Goal: Task Accomplishment & Management: Use online tool/utility

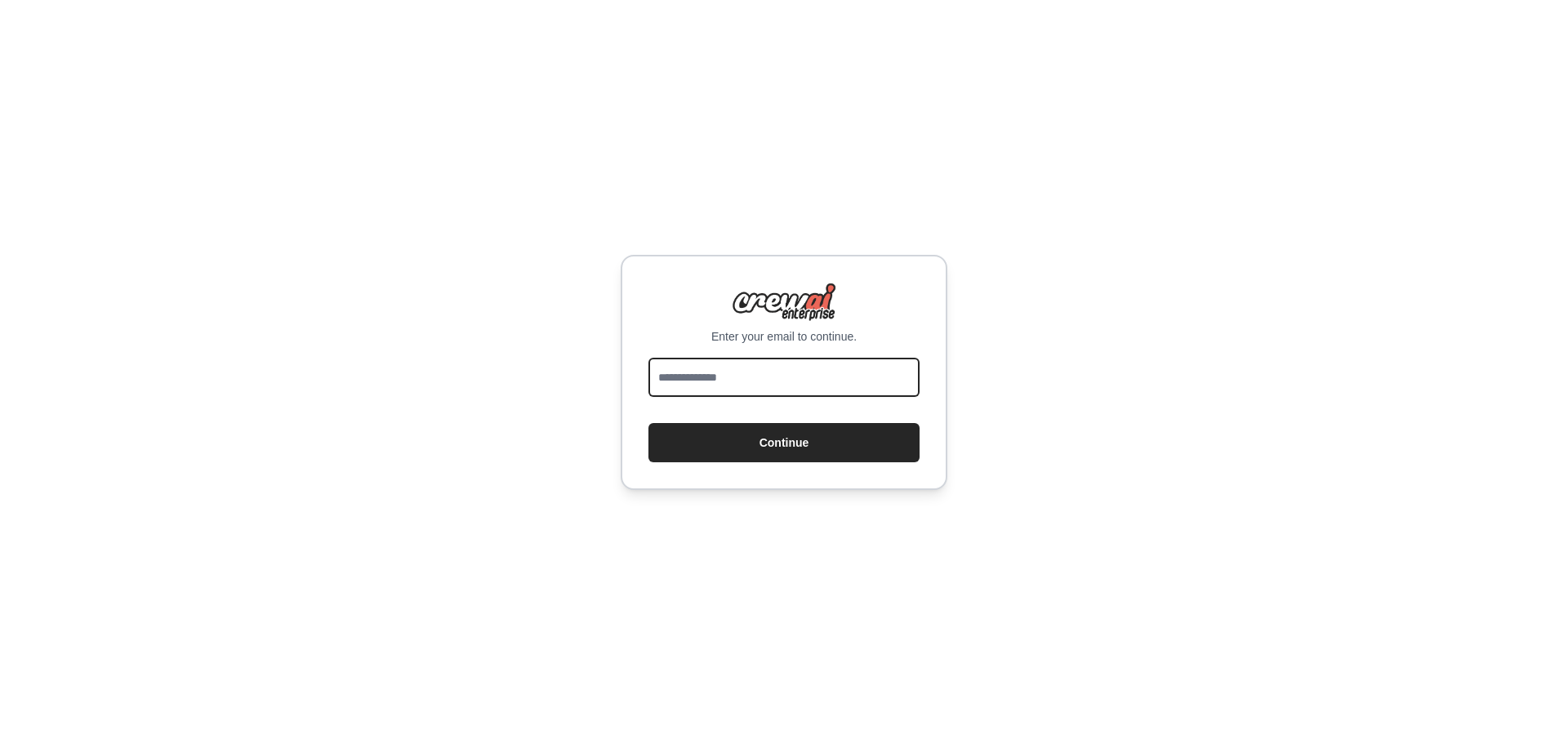
click at [684, 375] on input "email" at bounding box center [784, 377] width 271 height 39
type input "**********"
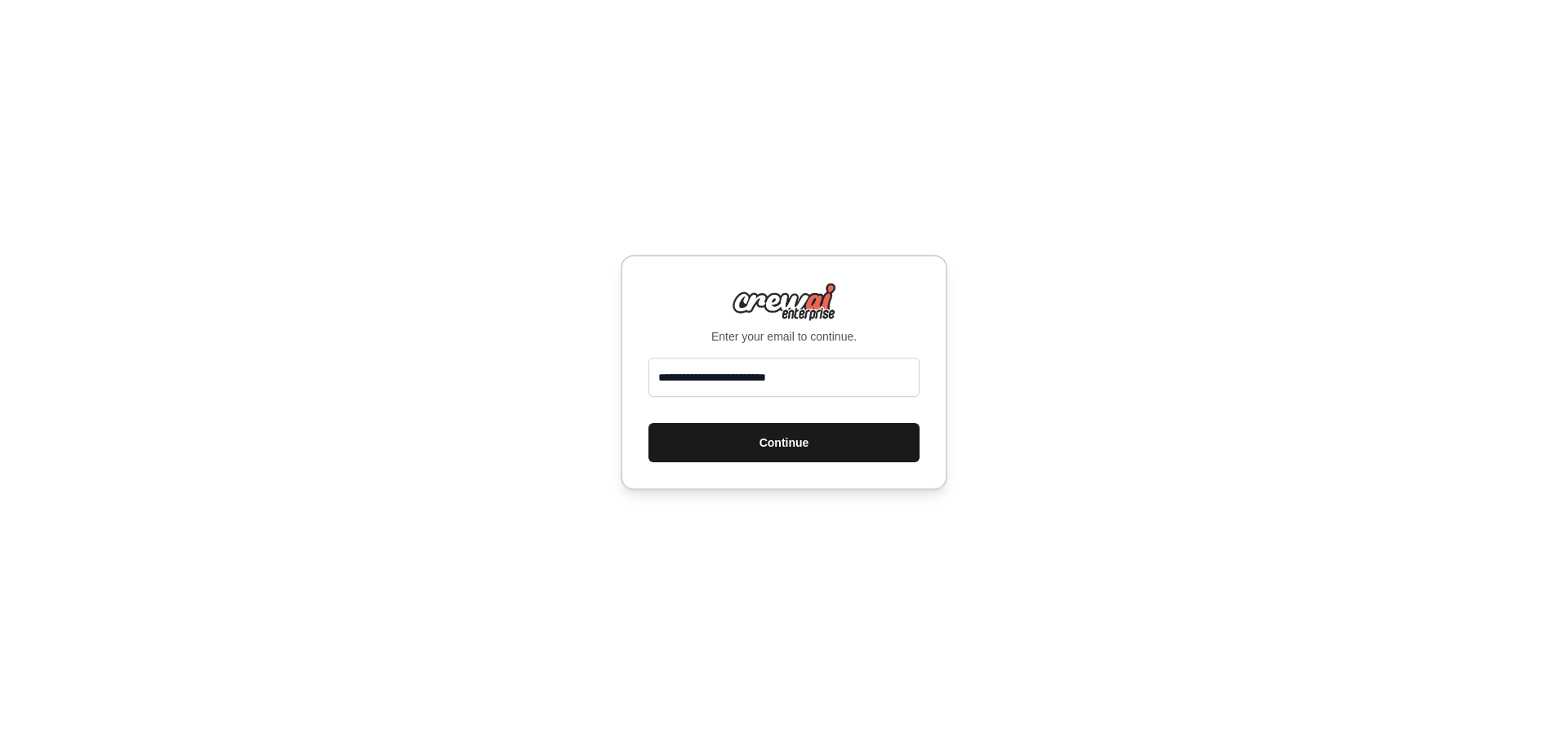
click at [807, 448] on button "Continue" at bounding box center [784, 442] width 271 height 39
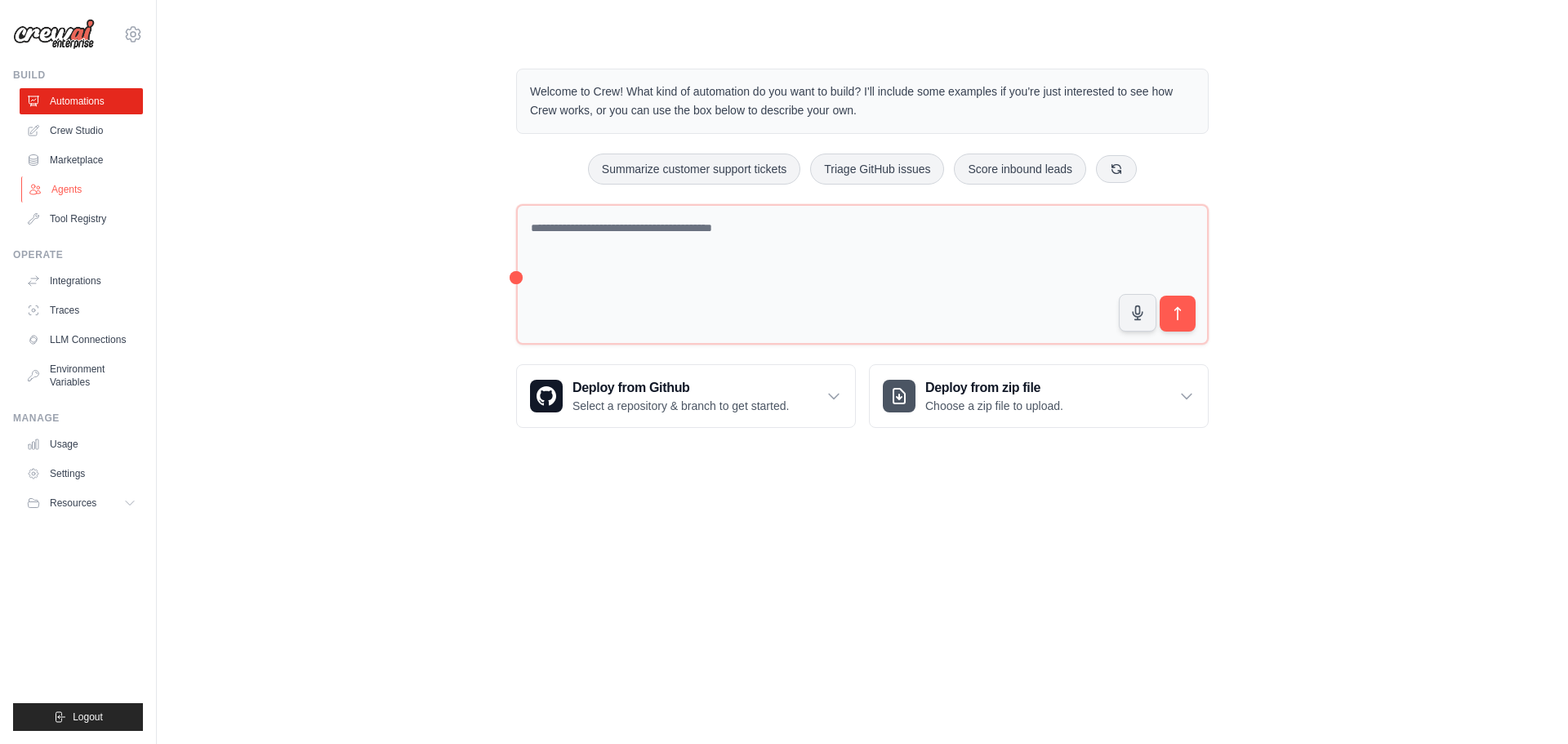
drag, startPoint x: 68, startPoint y: 187, endPoint x: 82, endPoint y: 187, distance: 14.0
click at [70, 187] on link "Agents" at bounding box center [83, 189] width 123 height 26
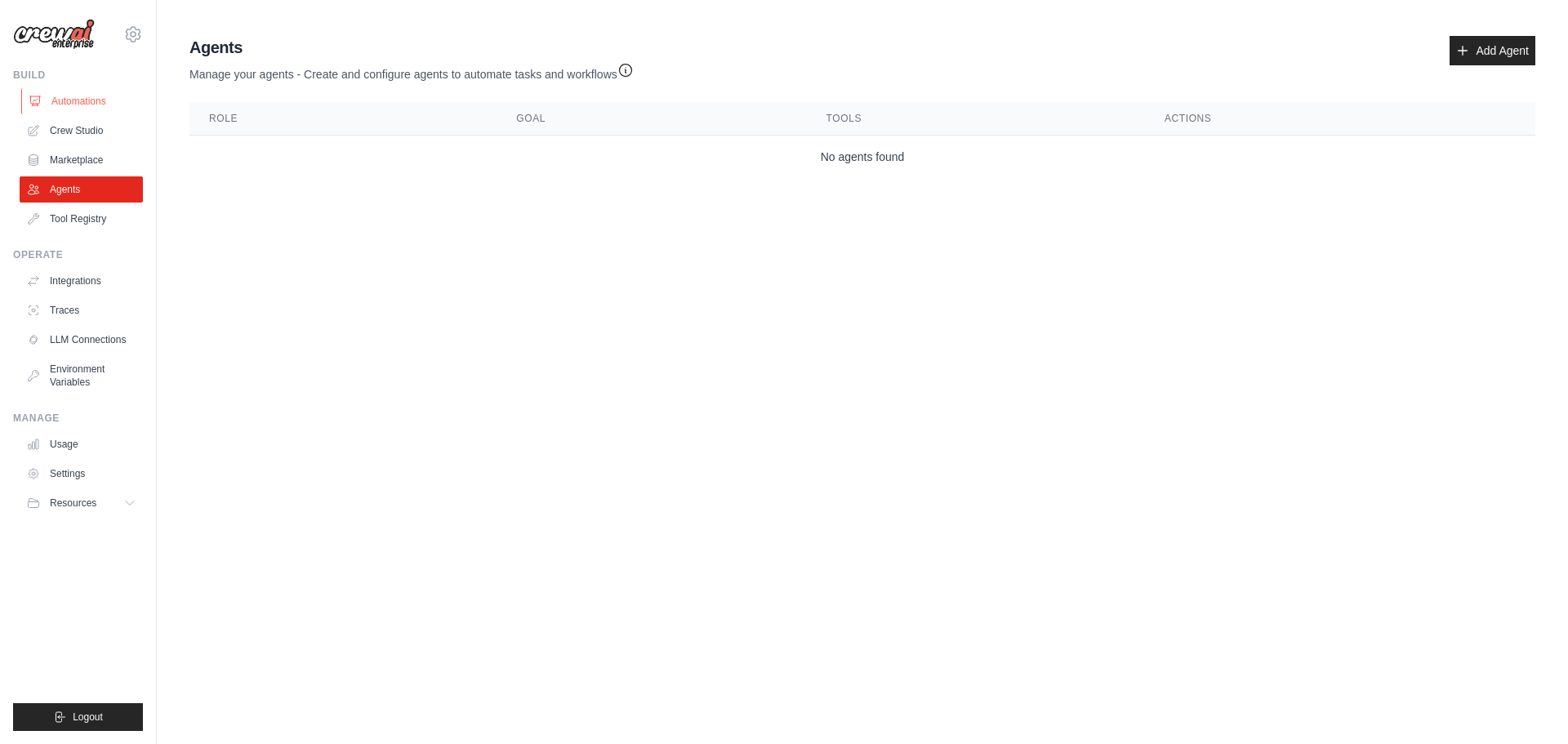
click at [79, 97] on link "Automations" at bounding box center [83, 101] width 123 height 26
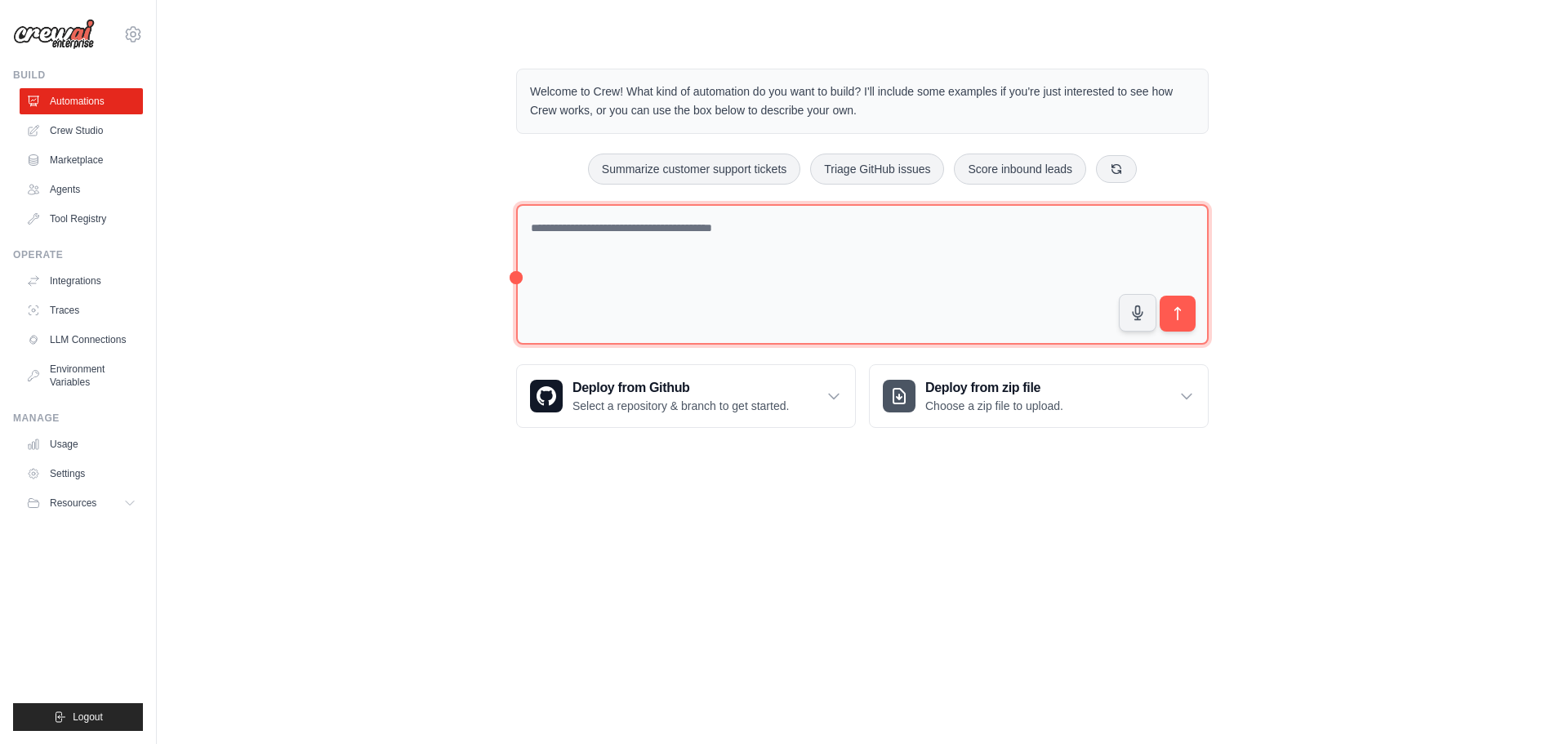
click at [684, 222] on textarea at bounding box center [862, 275] width 692 height 141
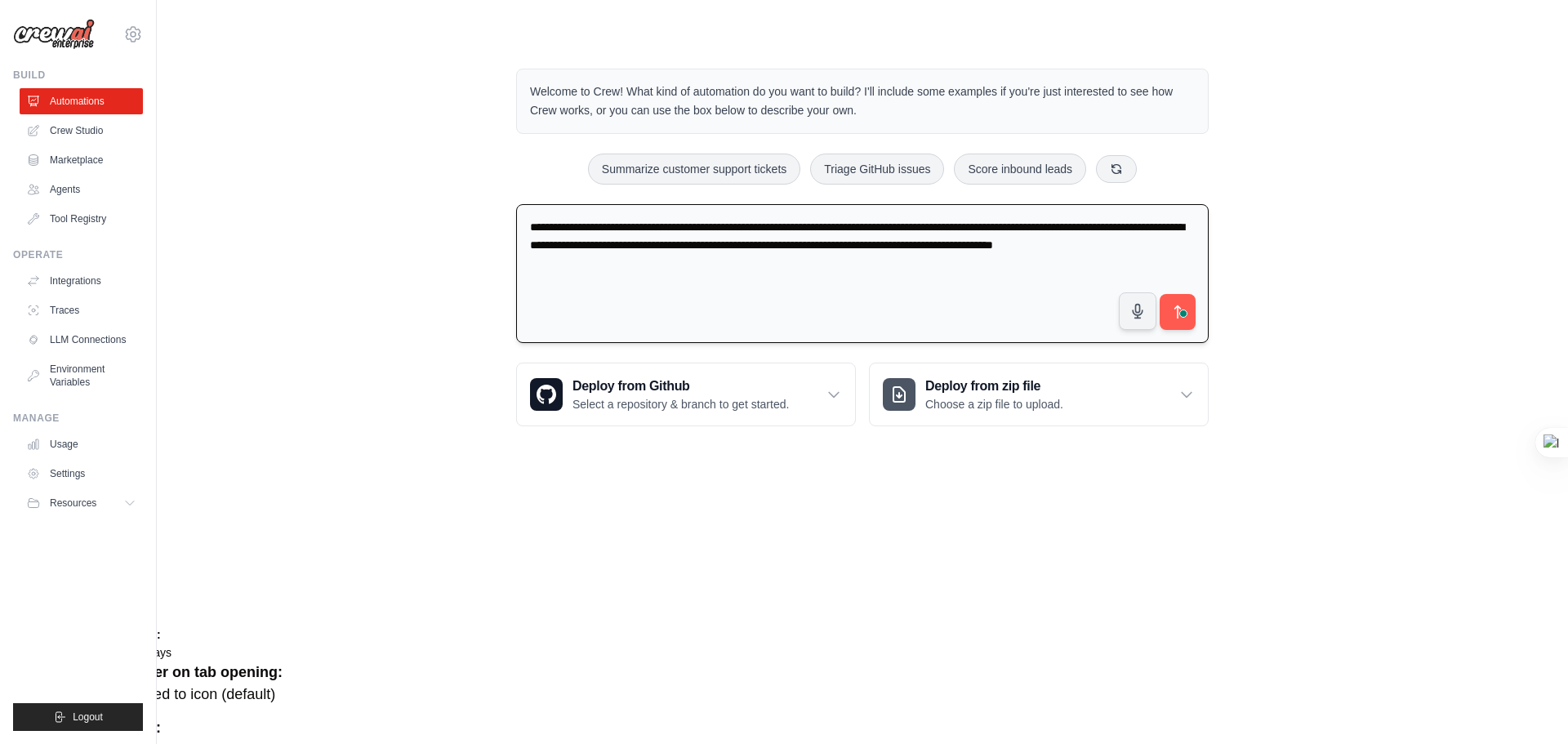
type textarea "**********"
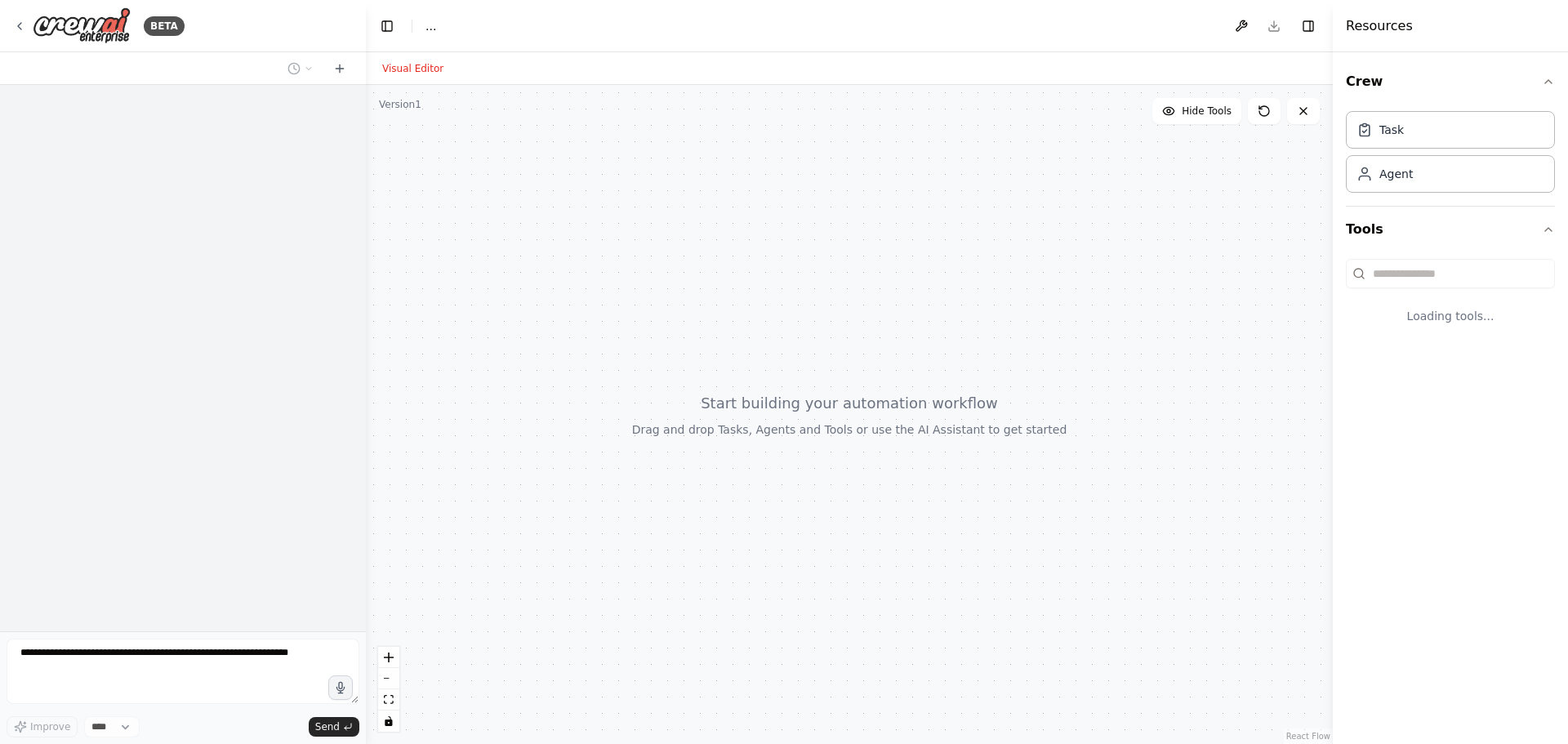
select select "****"
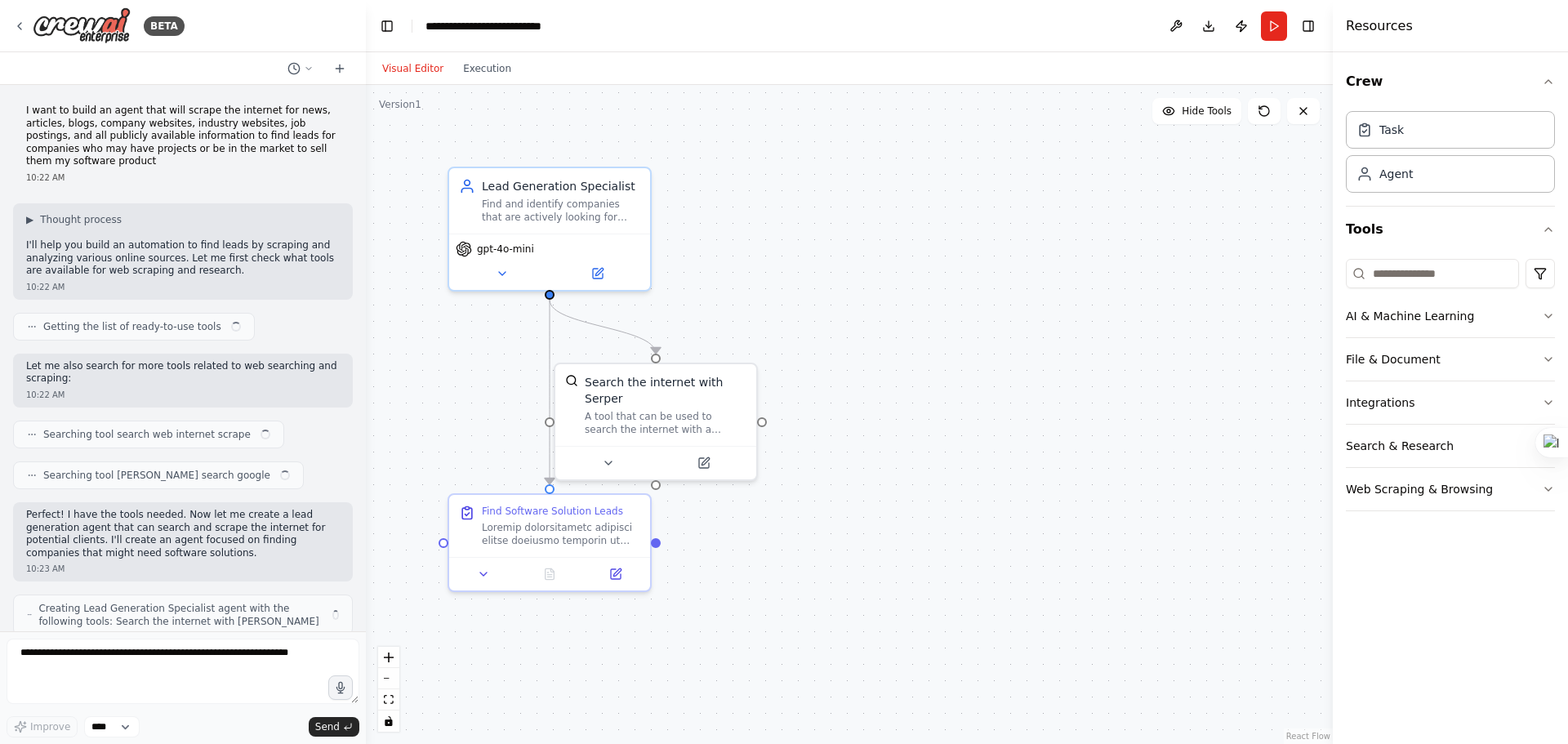
scroll to position [768, 0]
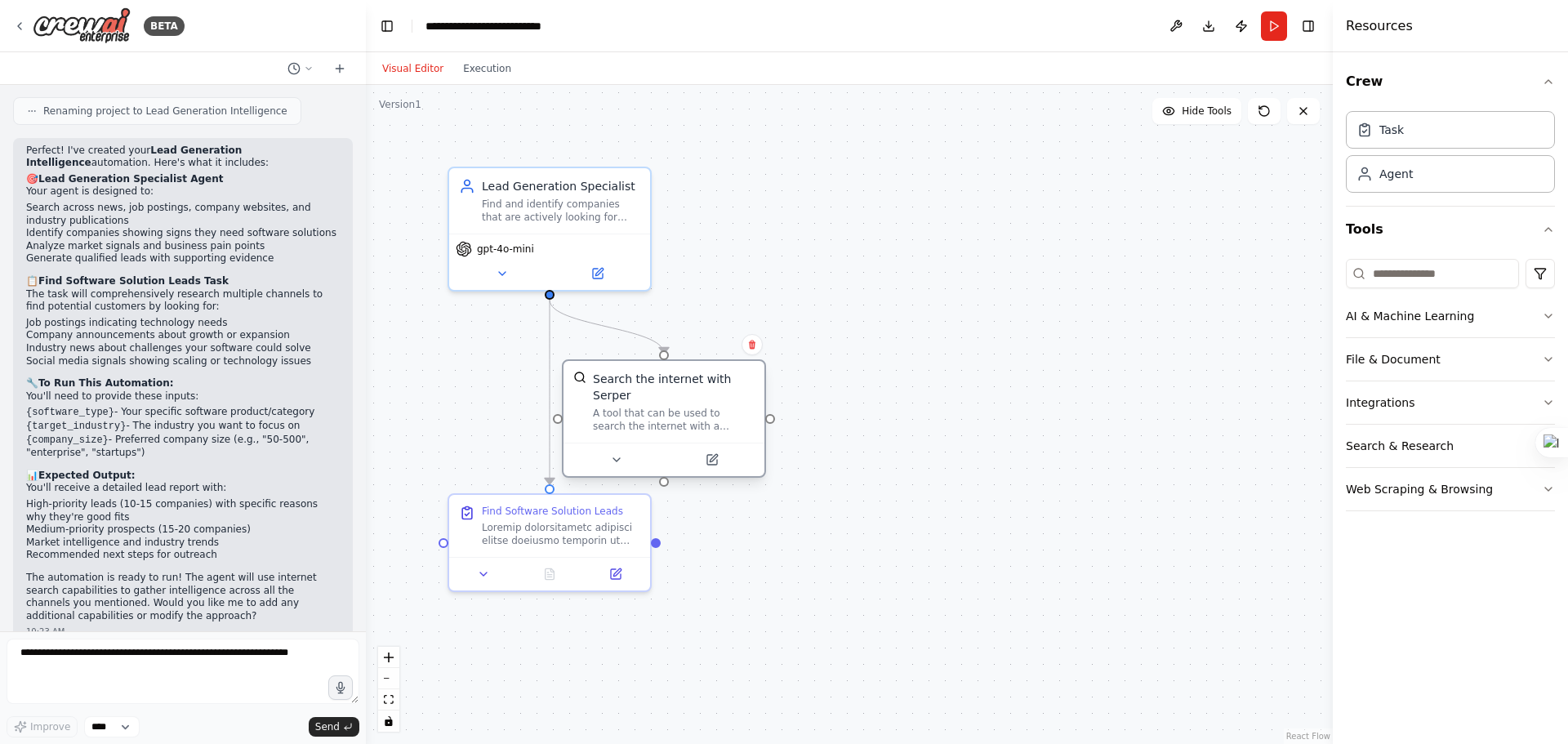
click at [653, 411] on div "A tool that can be used to search the internet with a search_query. Supports di…" at bounding box center [673, 419] width 162 height 26
click at [719, 406] on div "A tool that can be used to search the internet with a search_query. Supports di…" at bounding box center [673, 419] width 162 height 26
click at [576, 227] on div "Lead Generation Specialist Find and identify companies that are actively lookin…" at bounding box center [549, 197] width 201 height 66
click at [640, 406] on div "A tool that can be used to search the internet with a search_query. Supports di…" at bounding box center [673, 419] width 162 height 26
click at [689, 406] on div "A tool that can be used to search the internet with a search_query. Supports di…" at bounding box center [673, 419] width 162 height 26
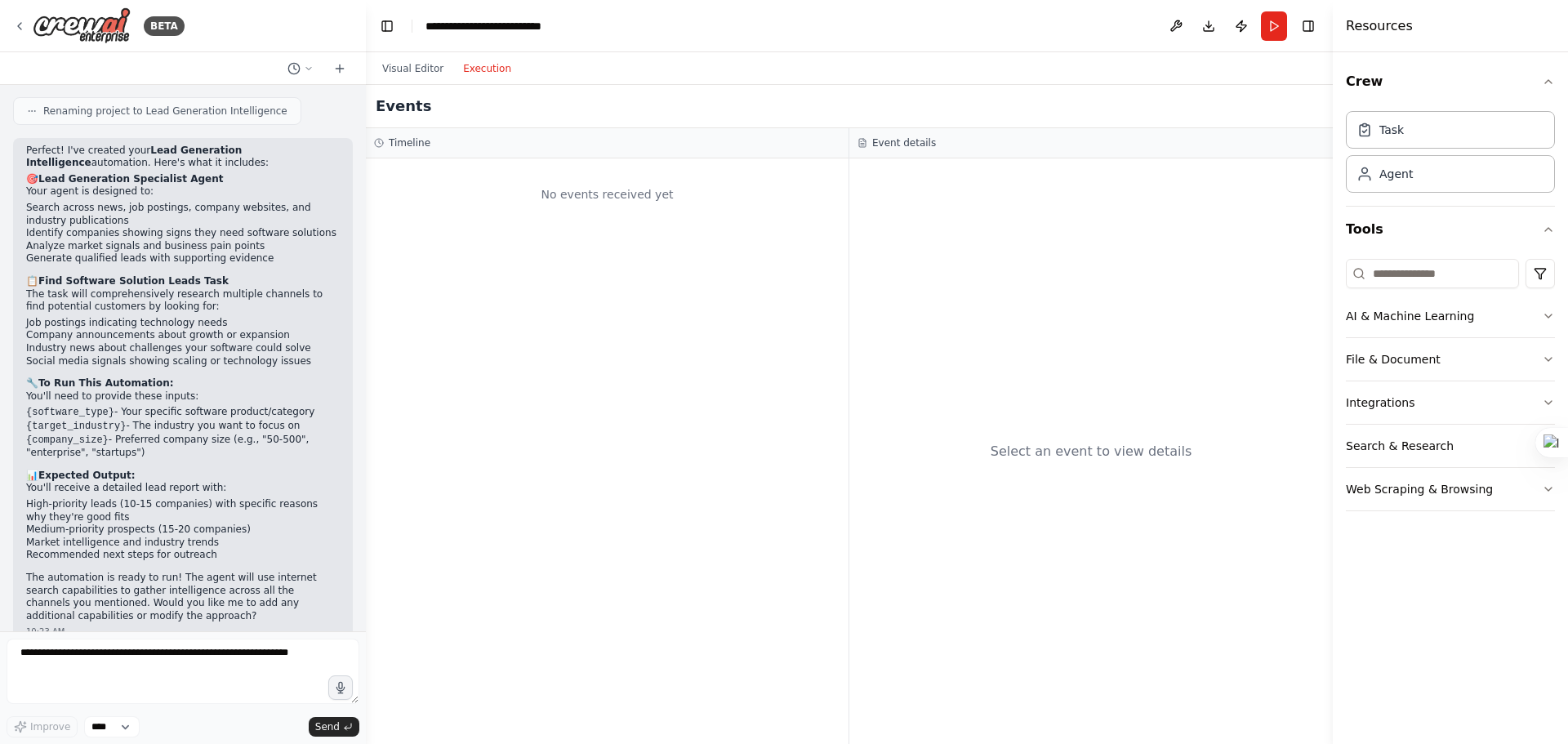
click at [476, 70] on button "Execution" at bounding box center [487, 69] width 68 height 20
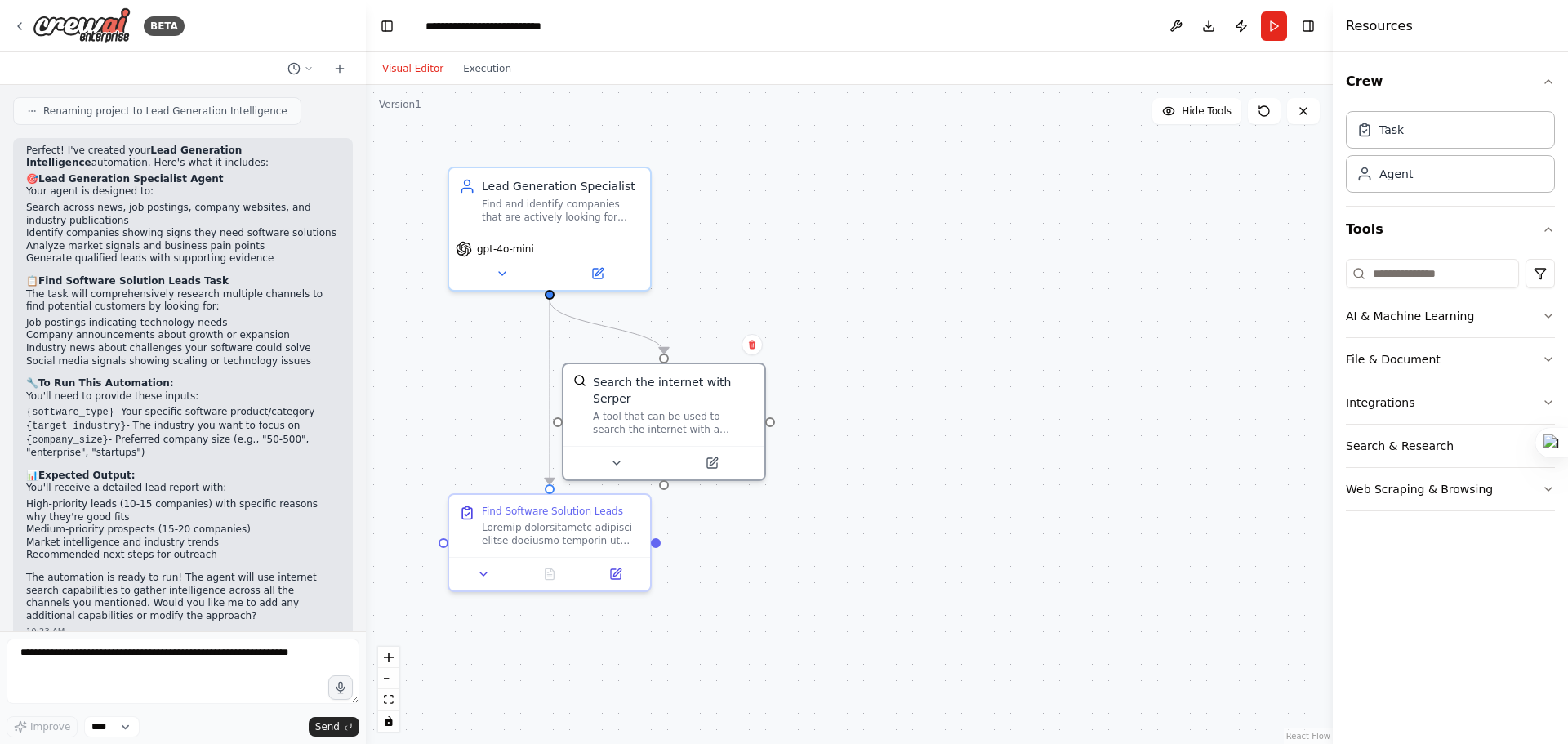
click at [391, 66] on button "Visual Editor" at bounding box center [412, 69] width 81 height 20
click at [1273, 27] on button "Run" at bounding box center [1273, 26] width 26 height 29
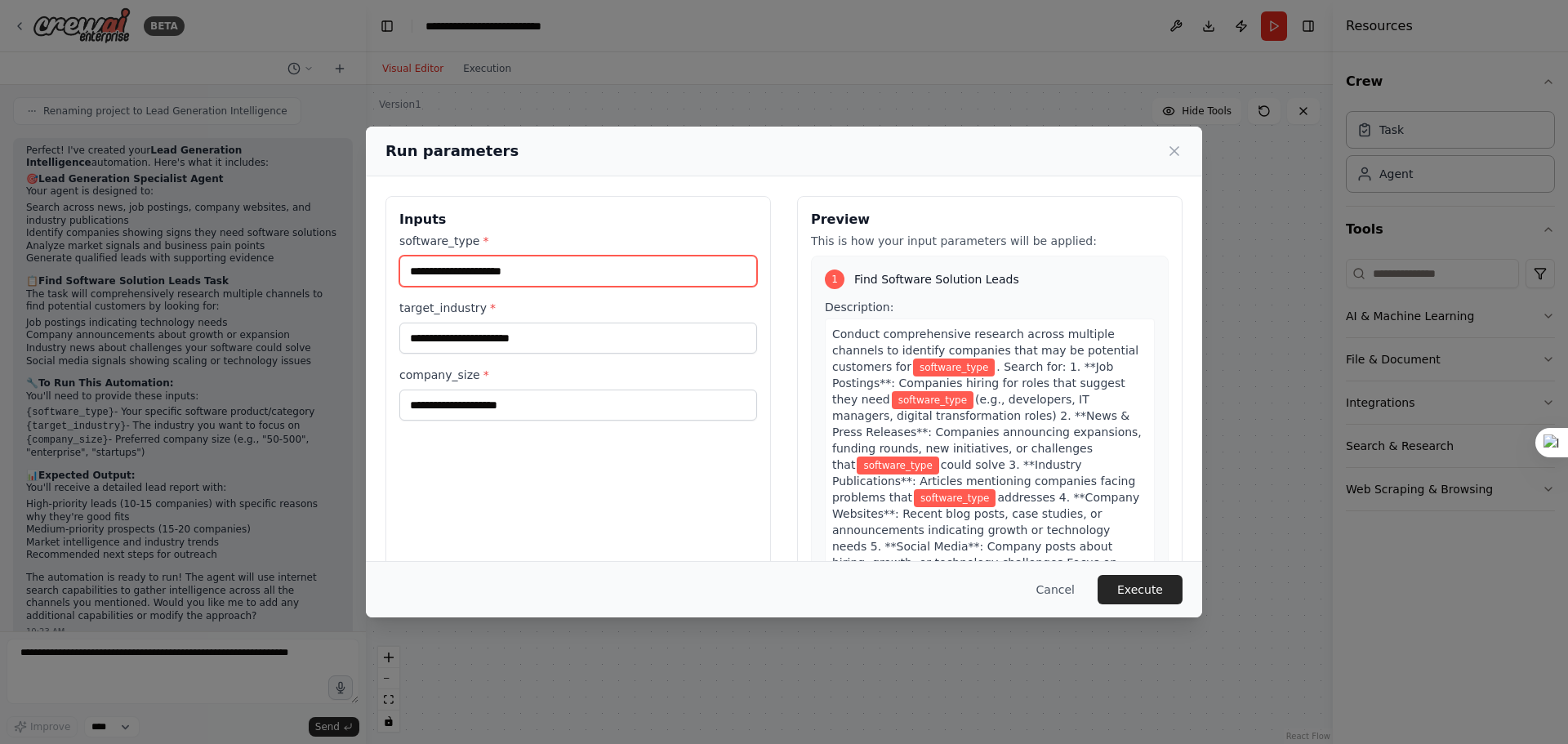
click at [565, 279] on input "software_type *" at bounding box center [578, 271] width 357 height 31
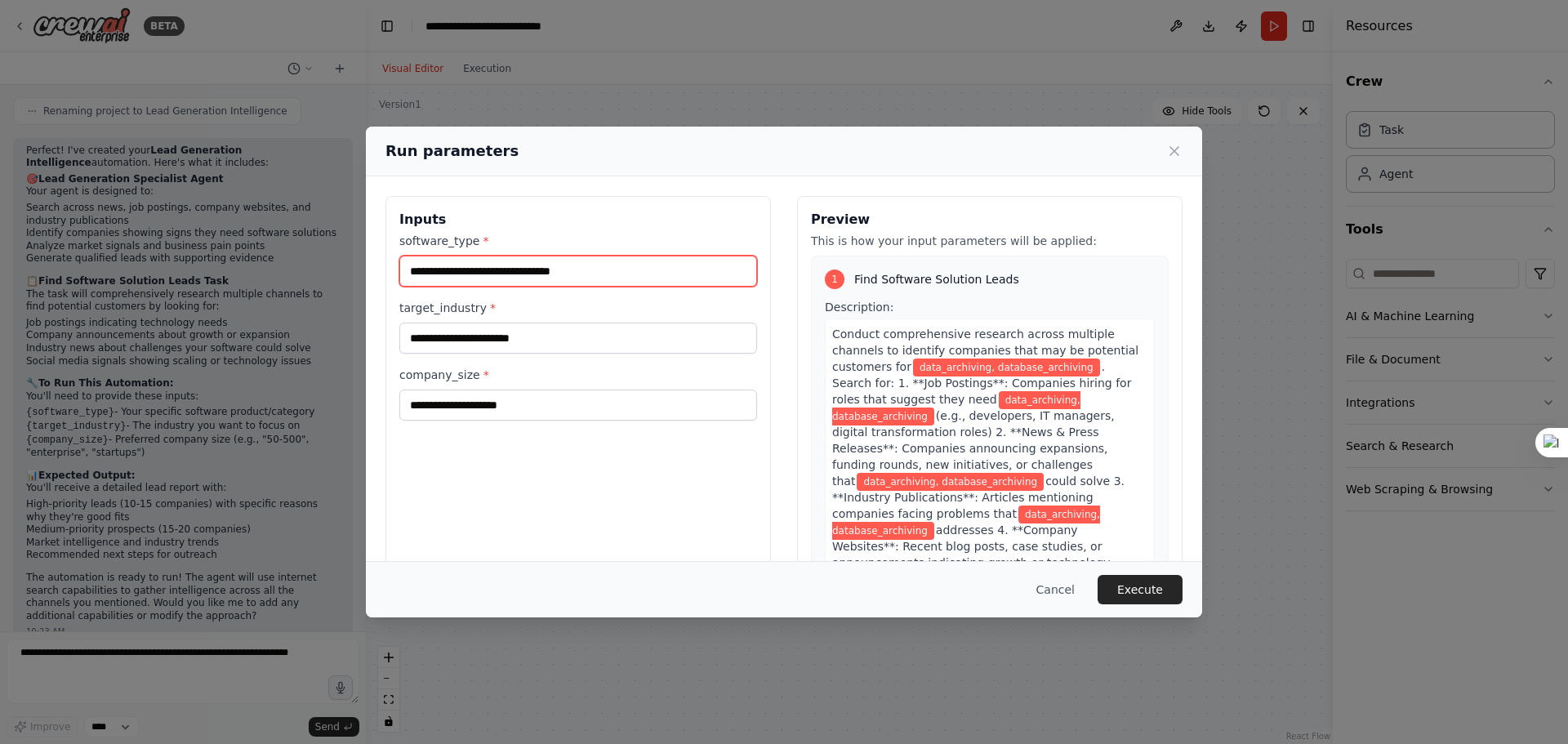
type input "**********"
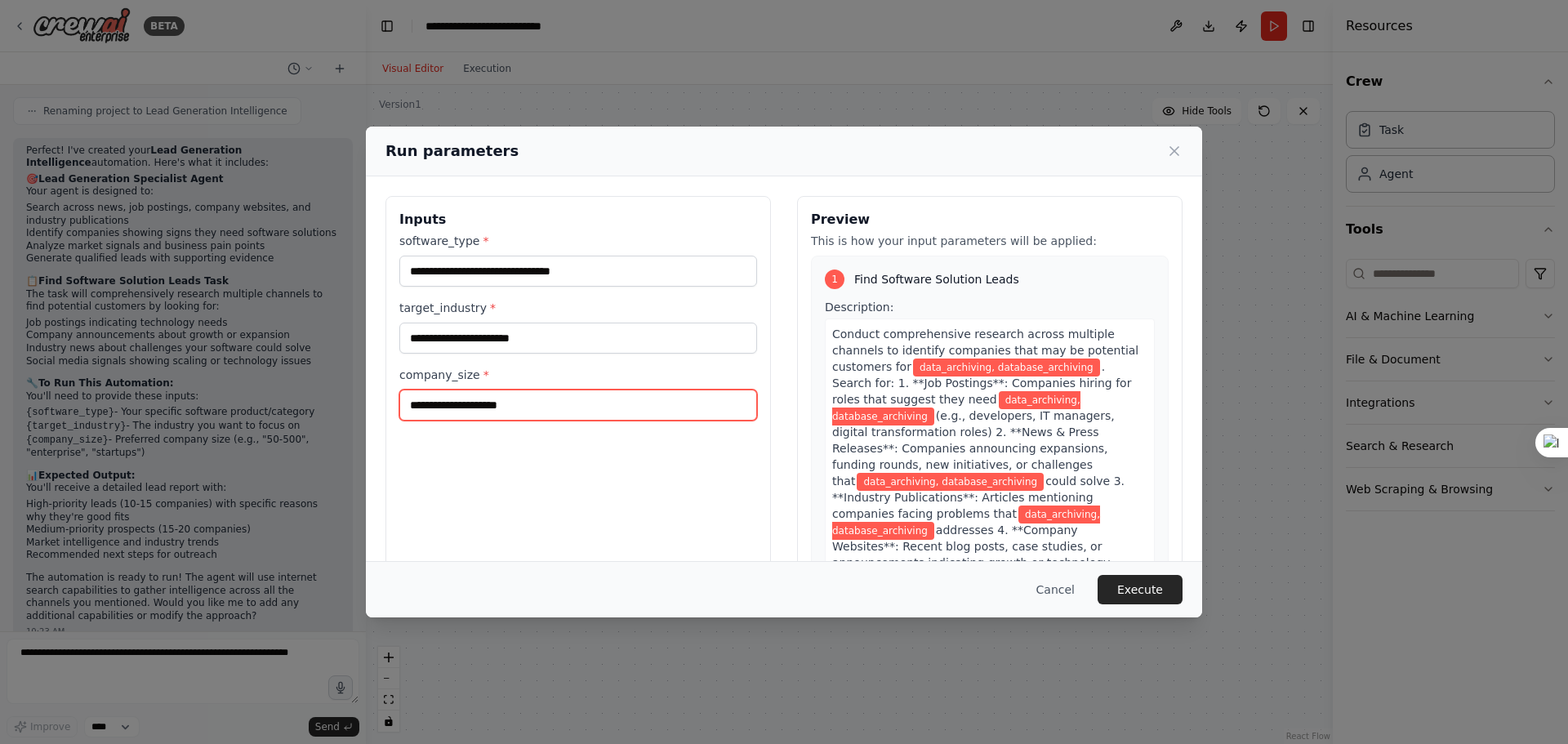
click at [548, 411] on input "company_size *" at bounding box center [578, 405] width 357 height 31
type input "**********"
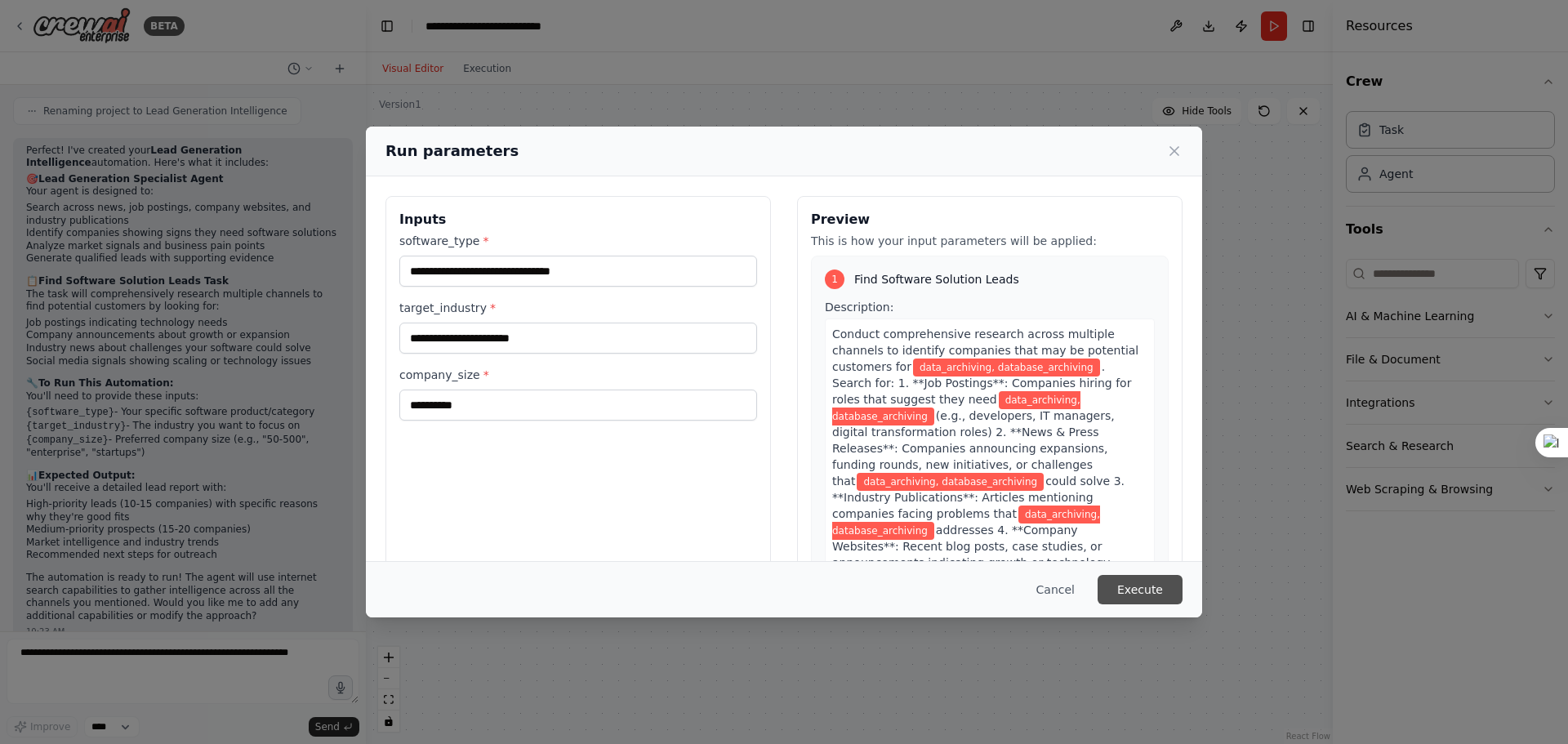
click at [1136, 592] on button "Execute" at bounding box center [1140, 589] width 85 height 29
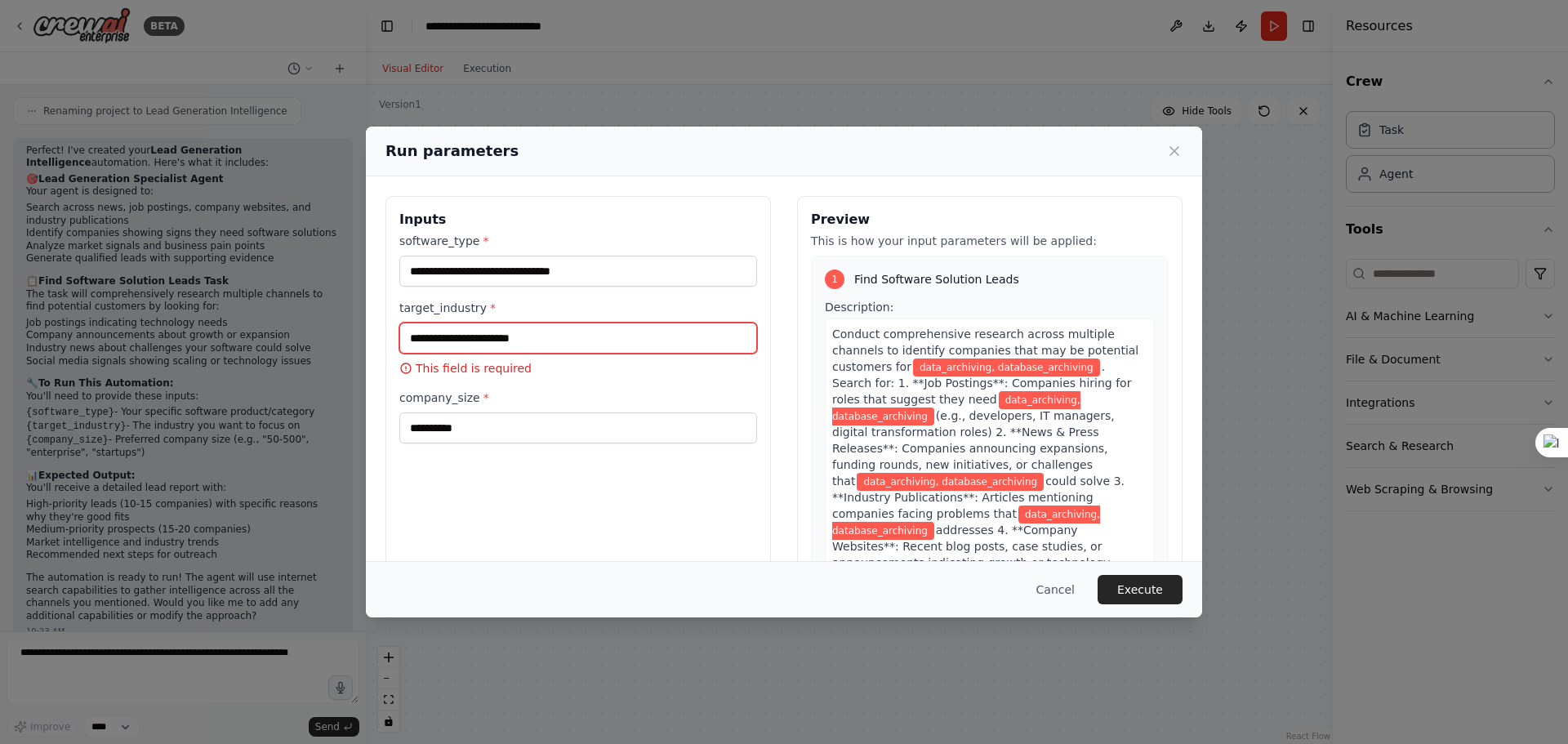
click at [450, 342] on input "target_industry *" at bounding box center [578, 338] width 357 height 31
type input "**********"
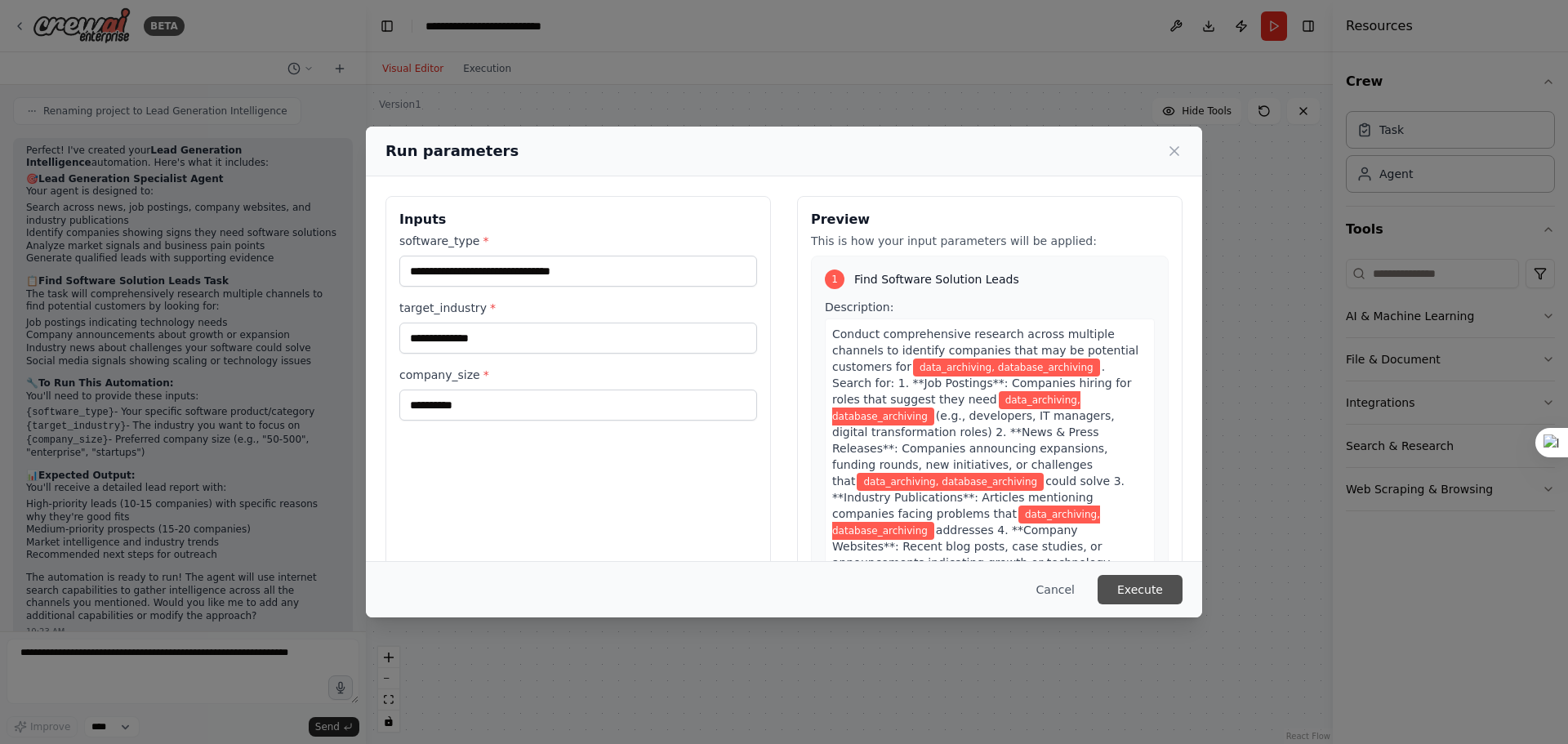
click at [1131, 584] on button "Execute" at bounding box center [1140, 589] width 85 height 29
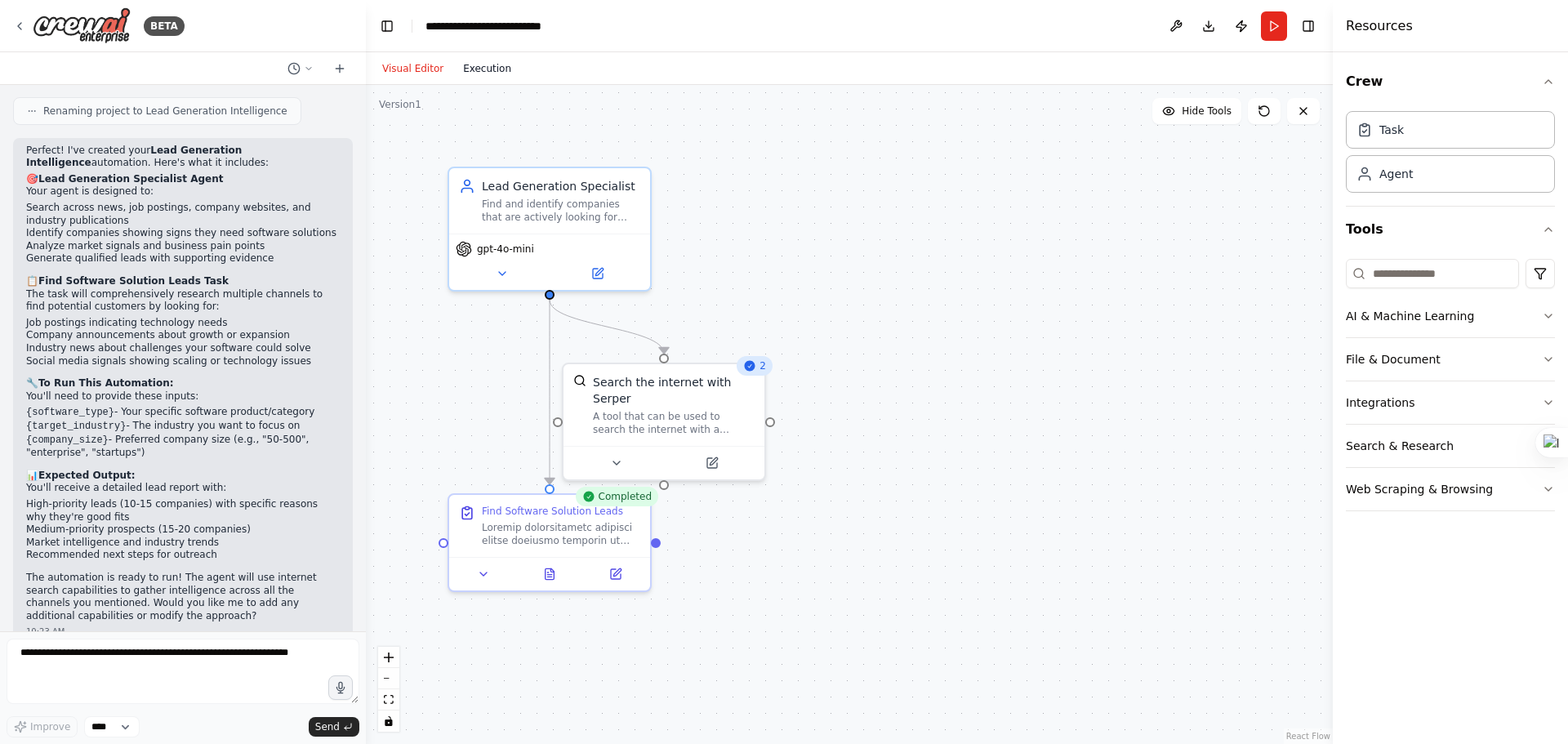
click at [484, 71] on button "Execution" at bounding box center [487, 69] width 68 height 20
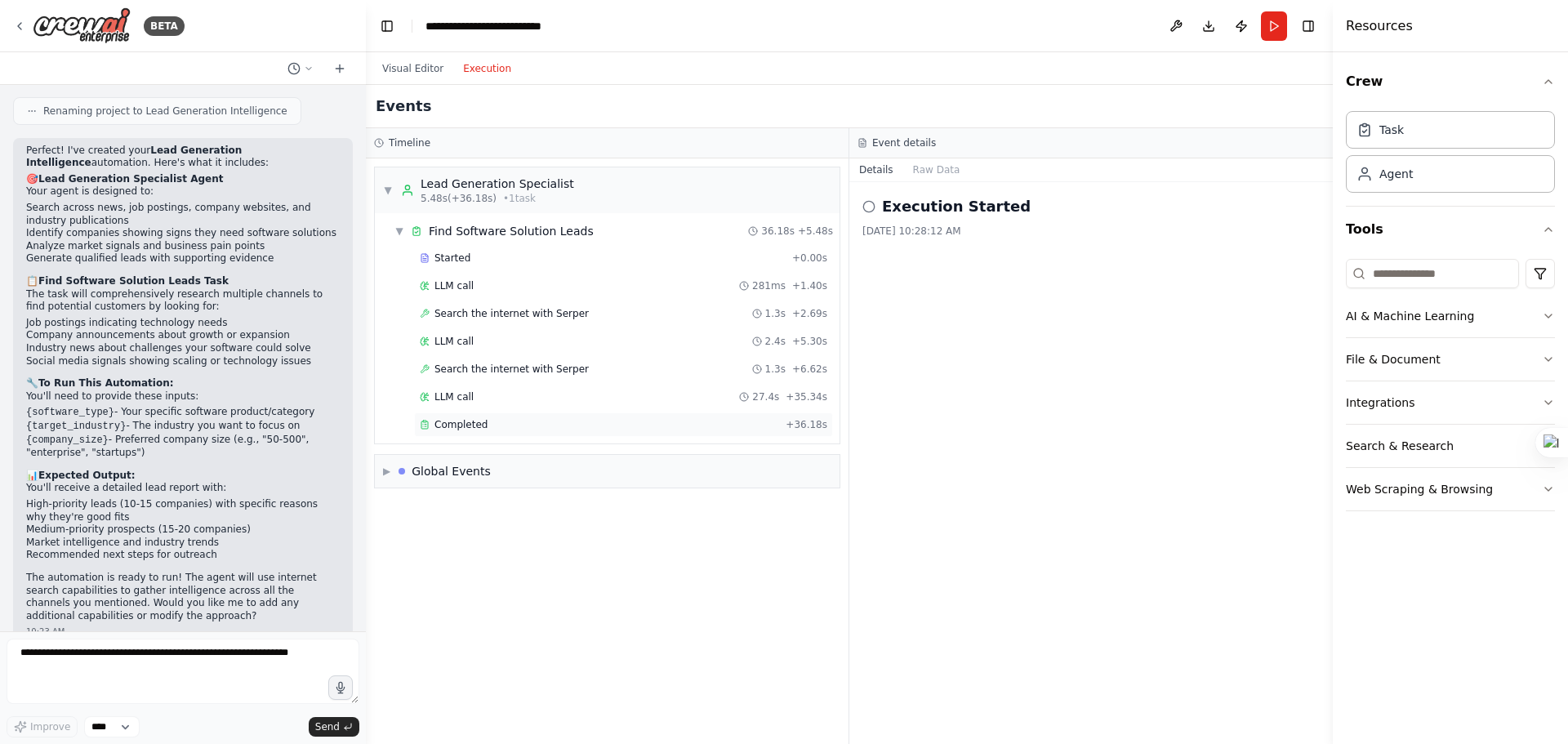
click at [644, 429] on div "Completed" at bounding box center [599, 425] width 359 height 13
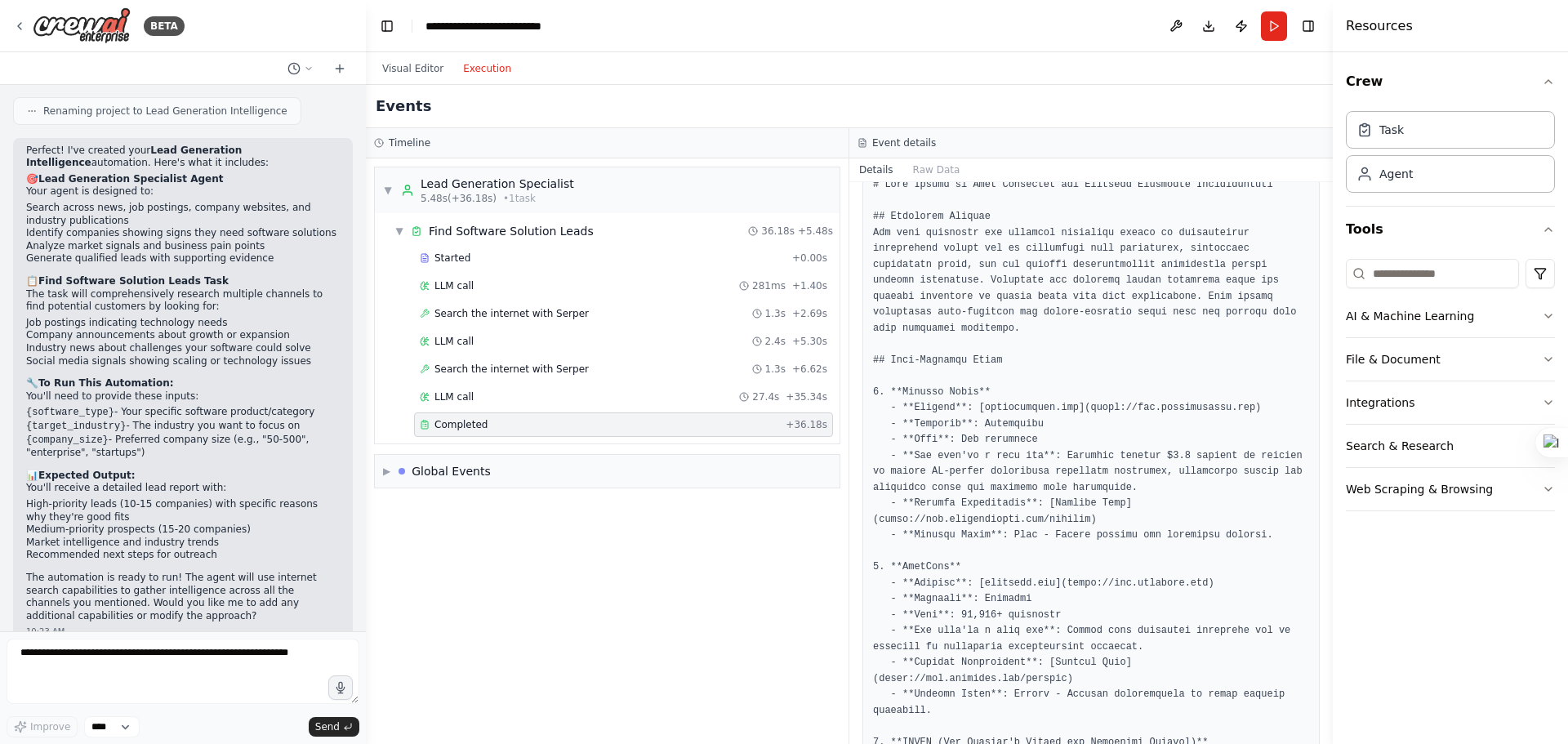
scroll to position [0, 0]
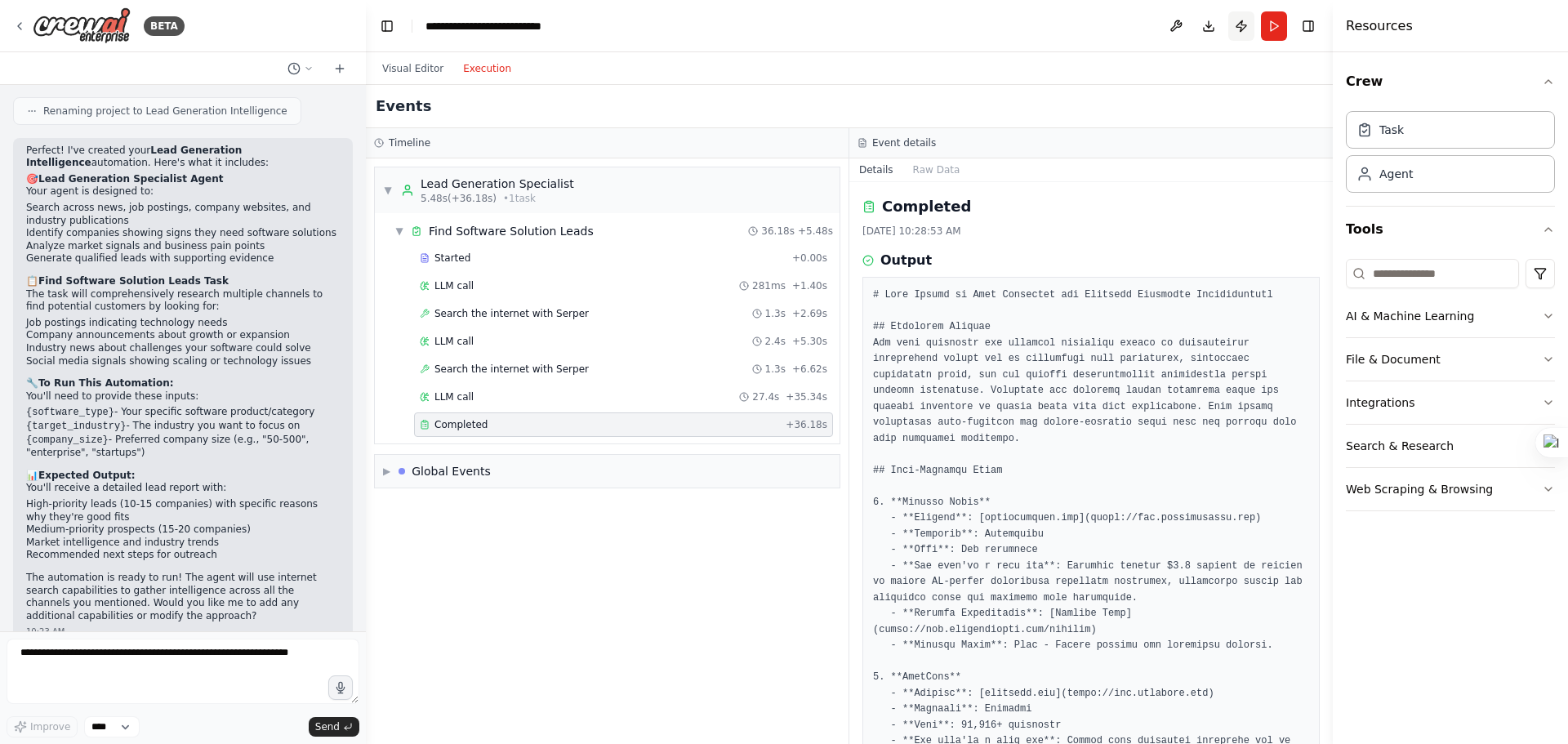
click at [1238, 32] on button "Publish" at bounding box center [1241, 26] width 26 height 29
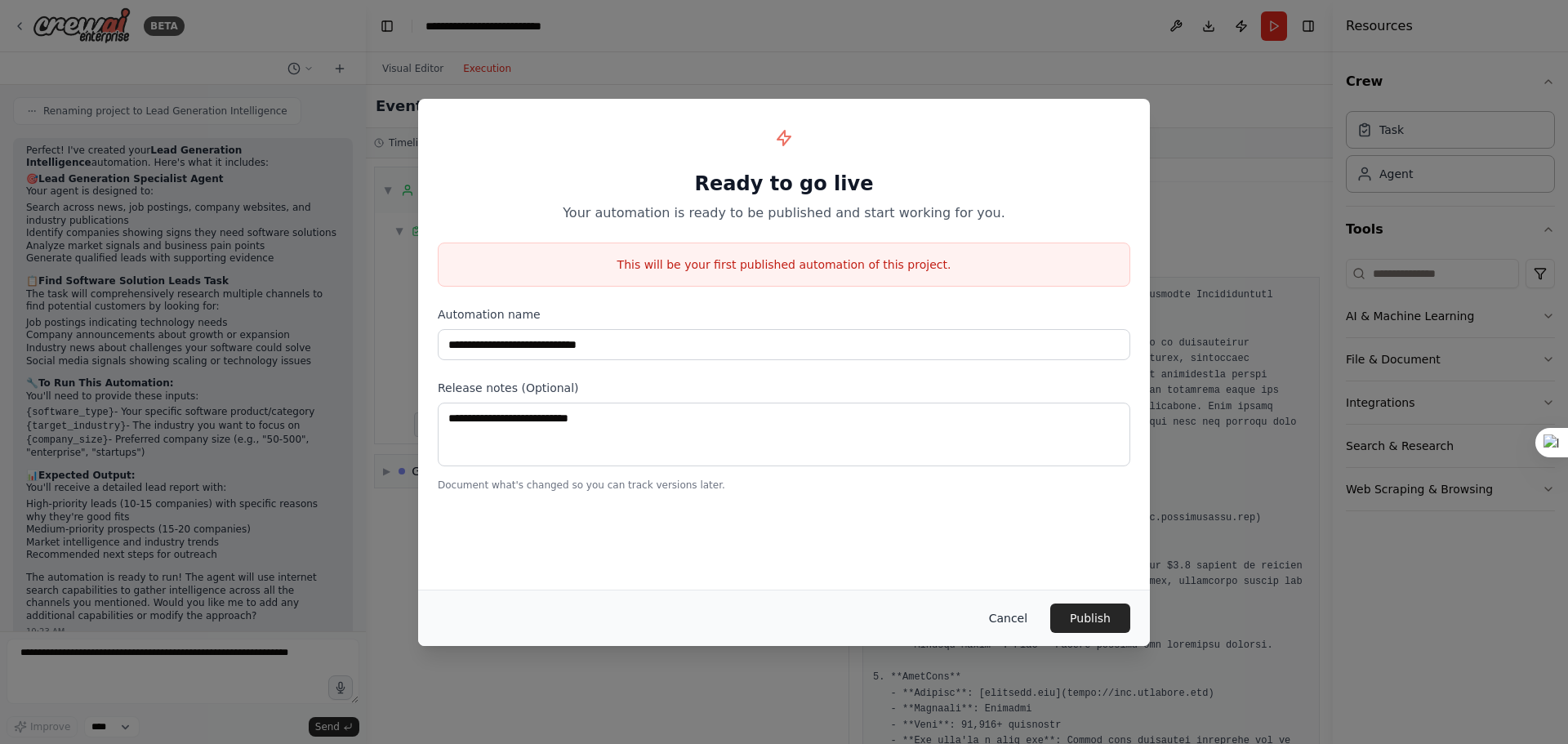
click at [1020, 623] on button "Cancel" at bounding box center [1008, 618] width 65 height 29
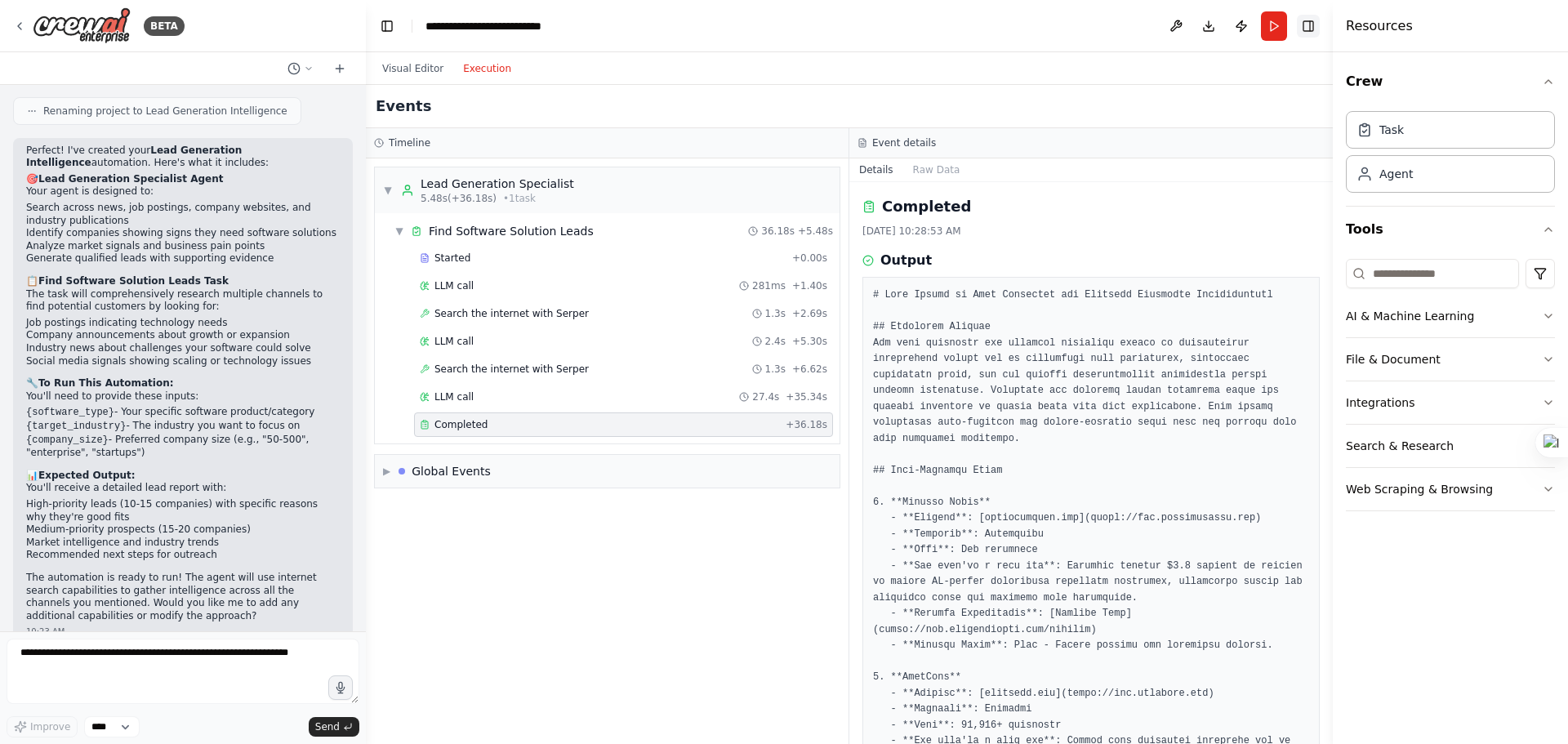
click at [1310, 33] on button "Toggle Right Sidebar" at bounding box center [1308, 27] width 23 height 23
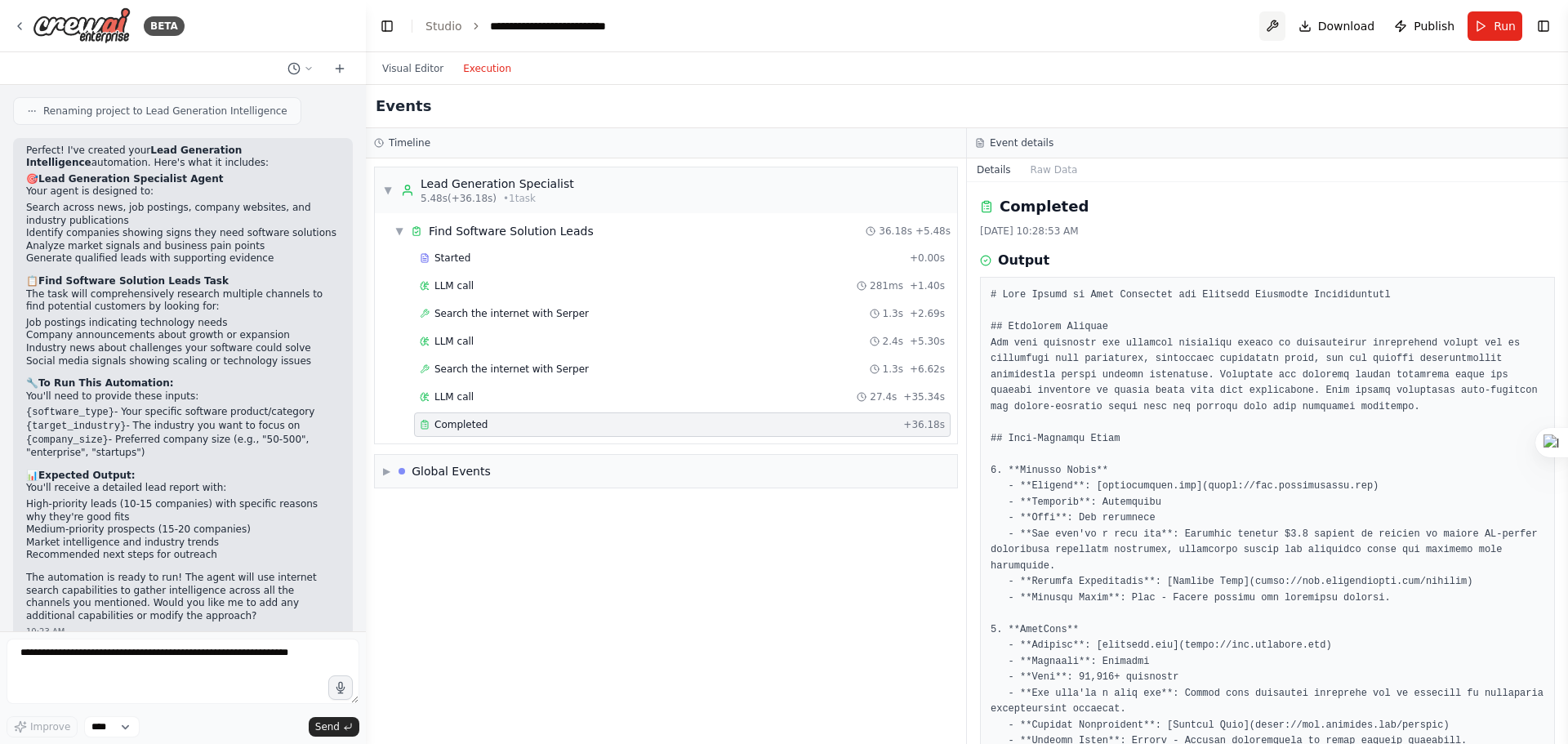
click at [1285, 27] on button at bounding box center [1271, 26] width 26 height 29
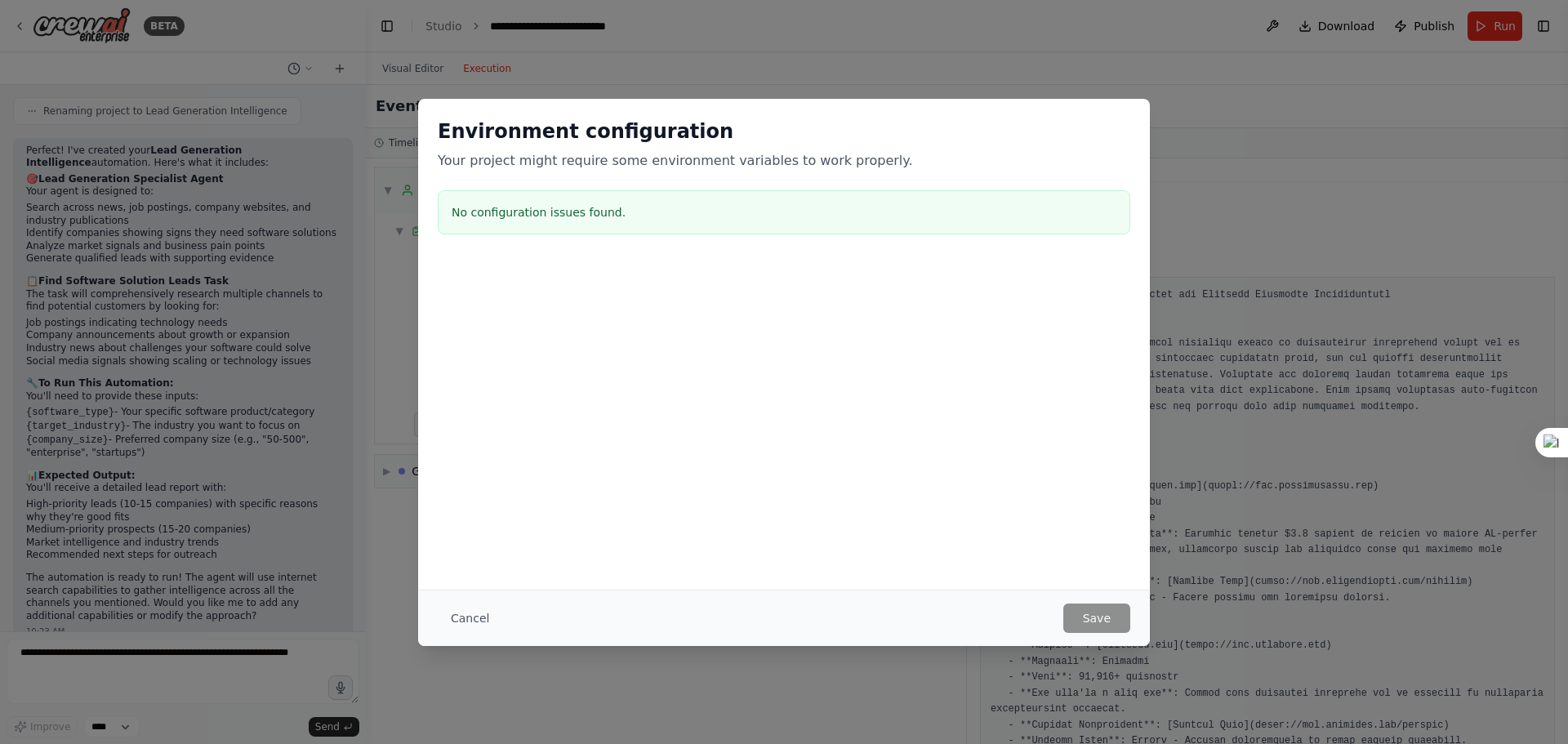
click at [1097, 36] on div "Environment configuration Your project might require some environment variables…" at bounding box center [784, 372] width 1568 height 744
click at [467, 618] on button "Cancel" at bounding box center [470, 618] width 65 height 29
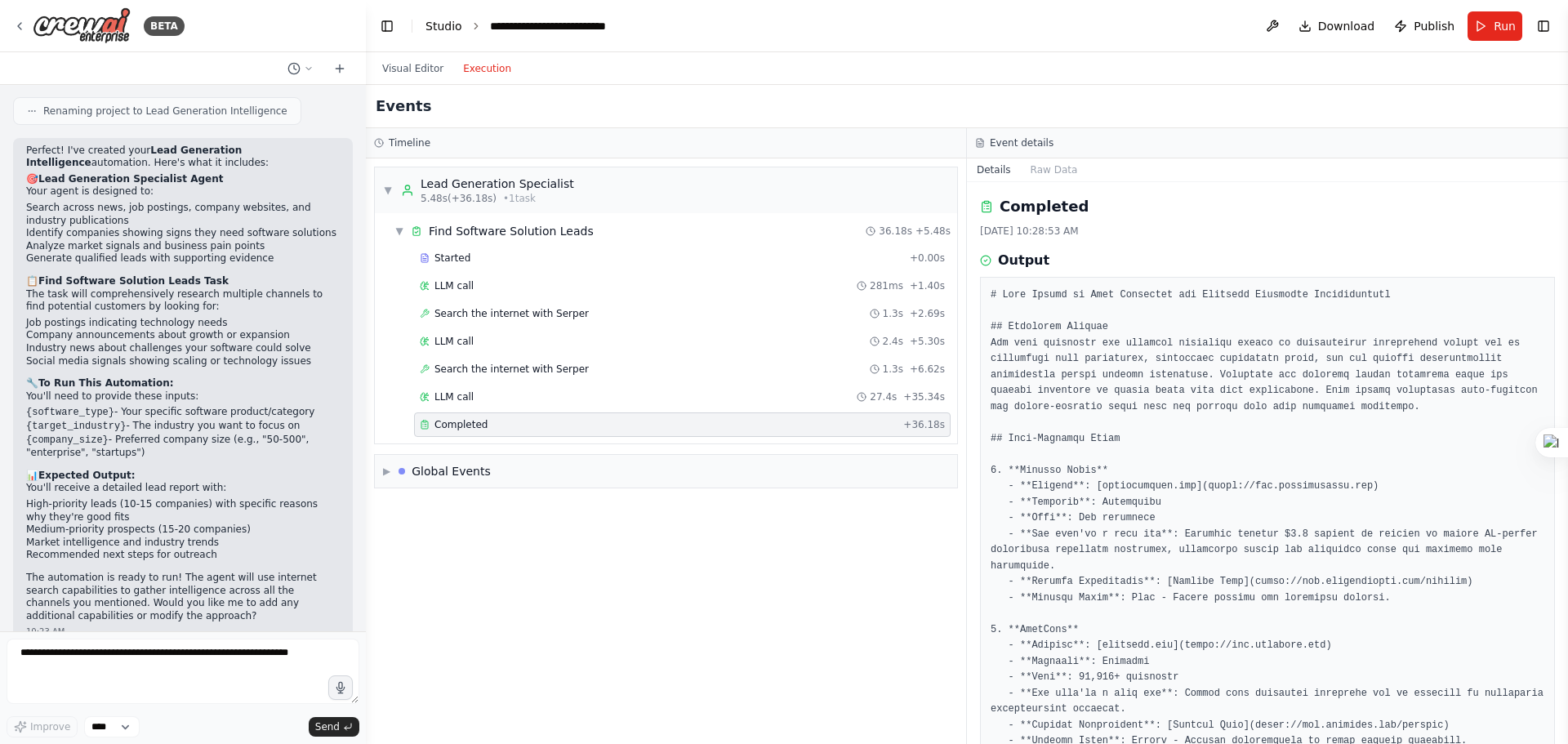
click at [445, 27] on link "Studio" at bounding box center [444, 27] width 37 height 13
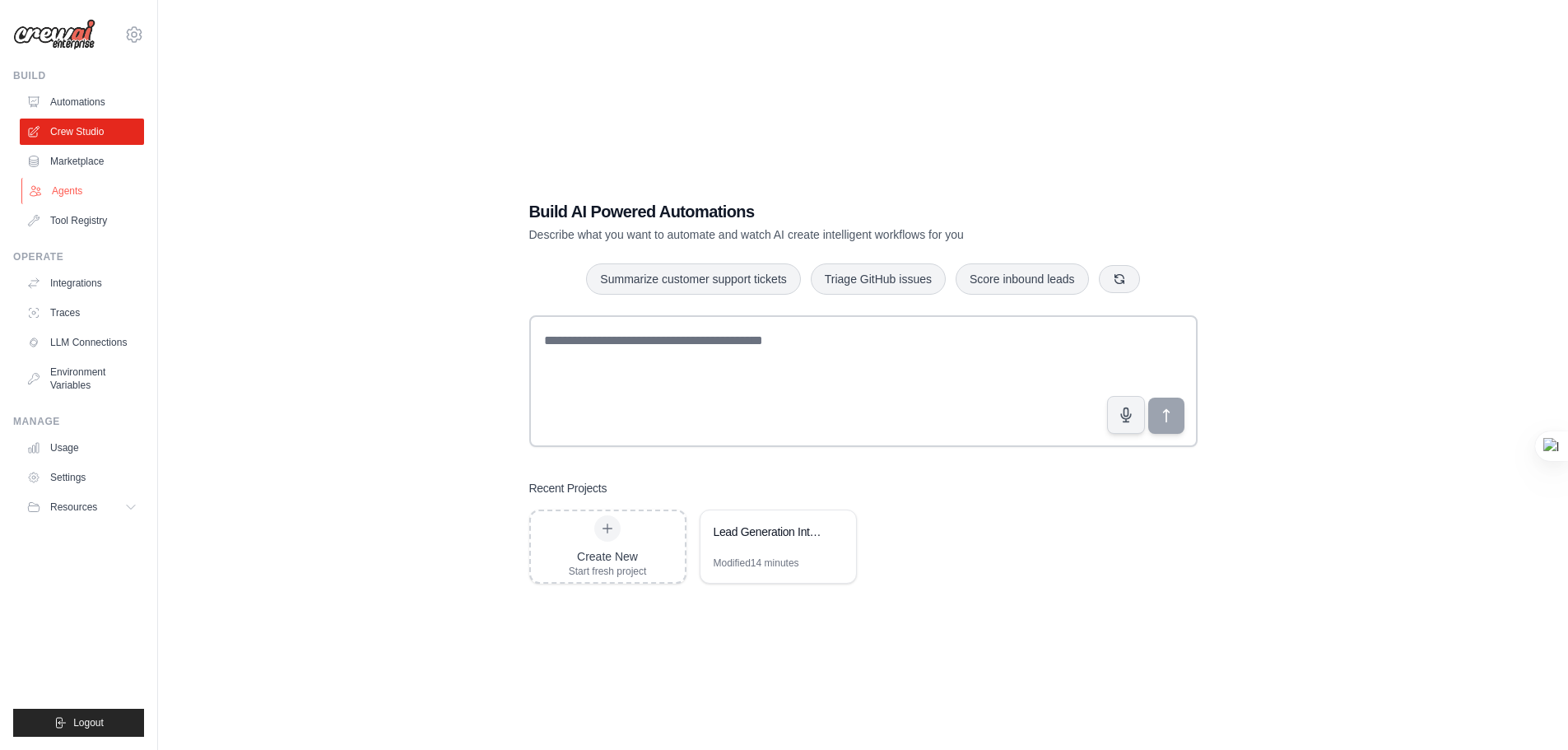
click at [67, 187] on link "Agents" at bounding box center [84, 190] width 124 height 26
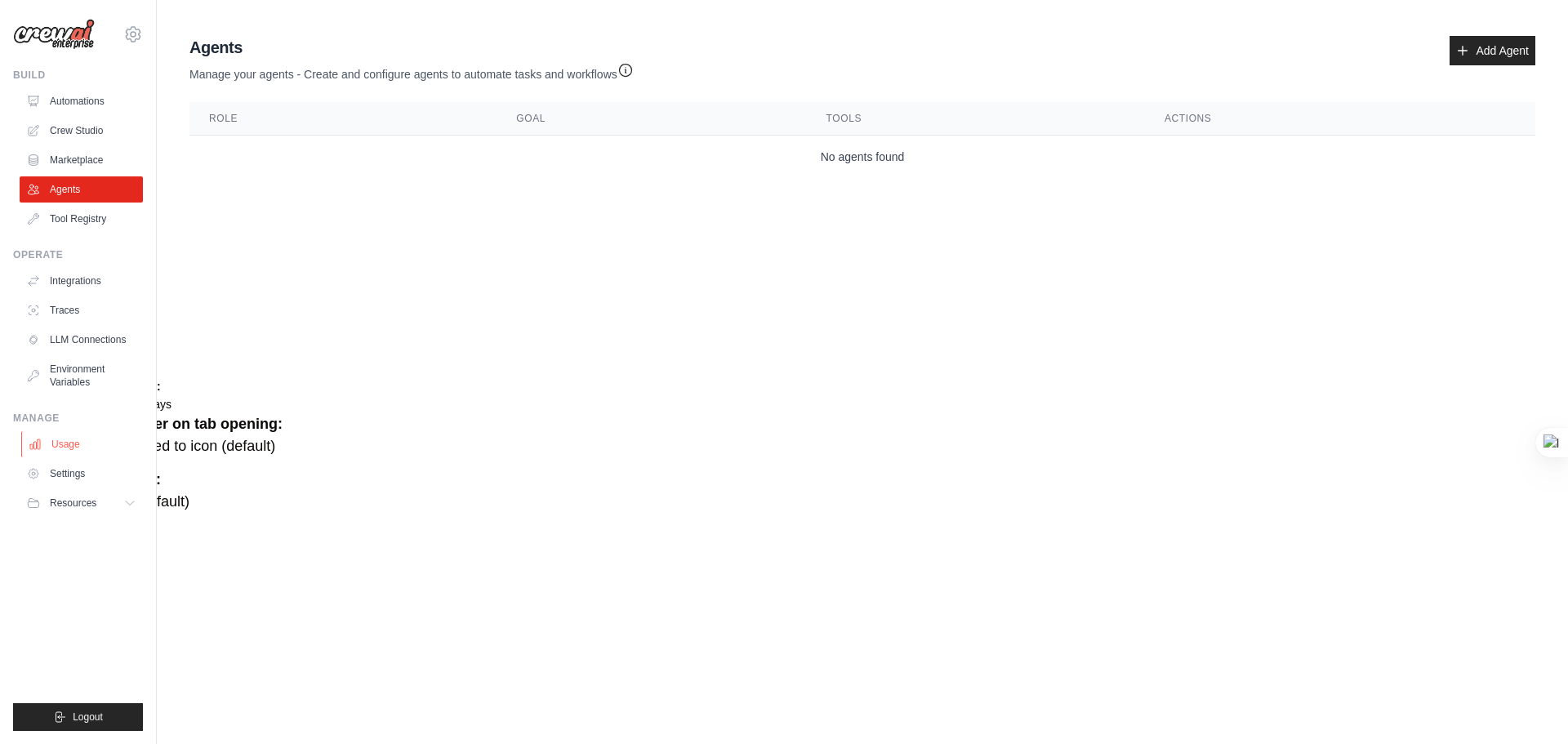
click at [60, 445] on link "Usage" at bounding box center [83, 444] width 123 height 26
click at [61, 445] on link "Usage" at bounding box center [83, 444] width 123 height 26
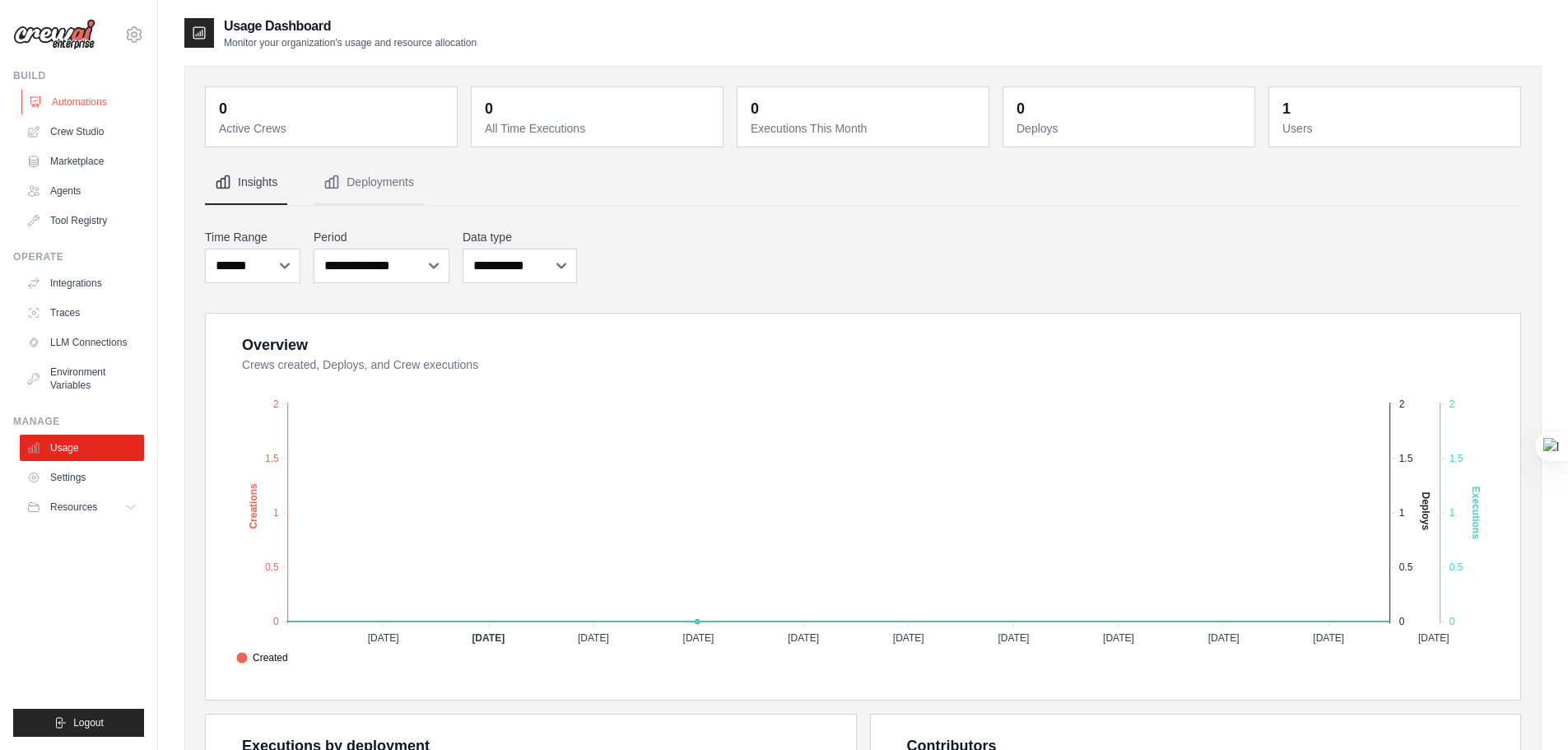
click at [80, 105] on link "Automations" at bounding box center [84, 101] width 124 height 26
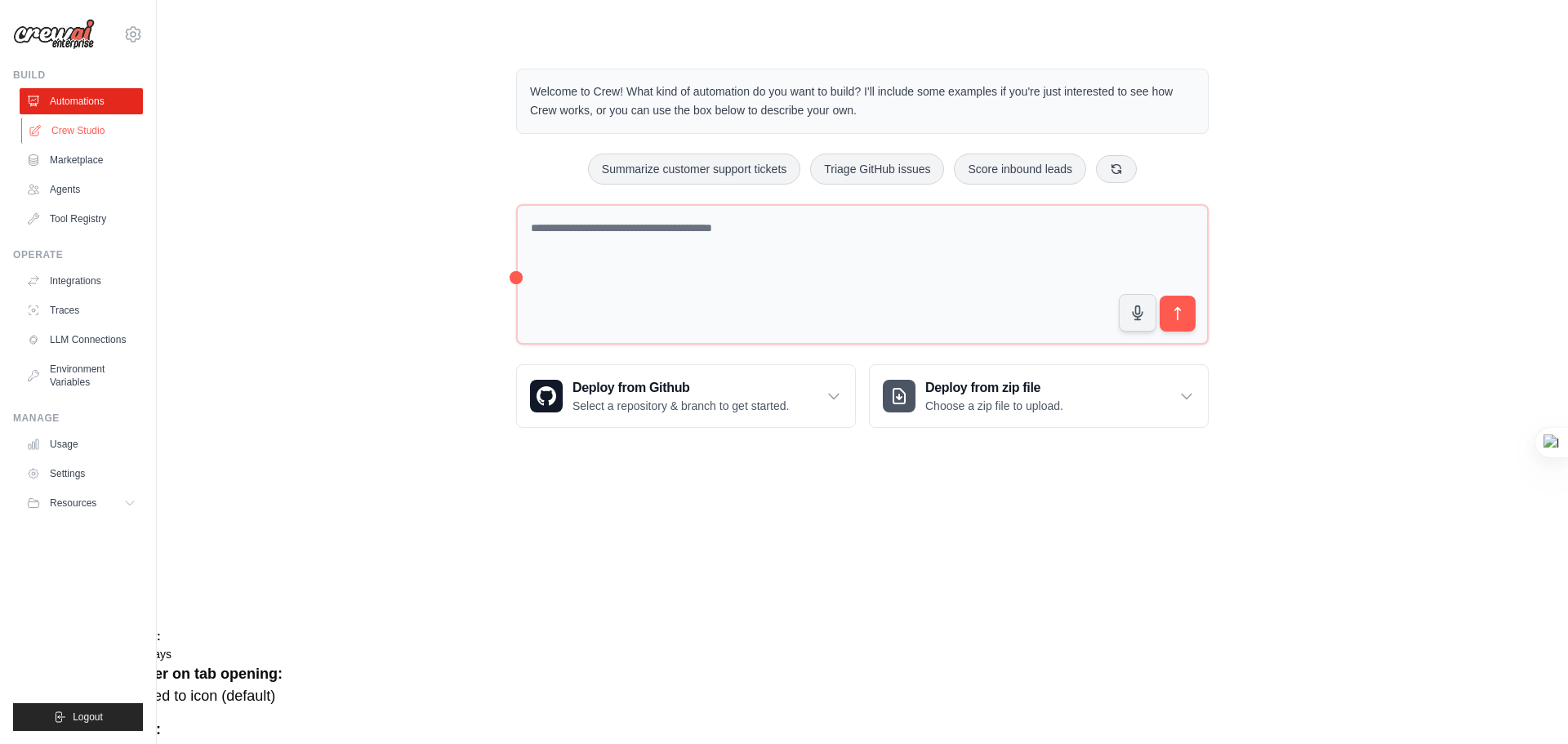
click at [62, 126] on link "Crew Studio" at bounding box center [83, 130] width 123 height 26
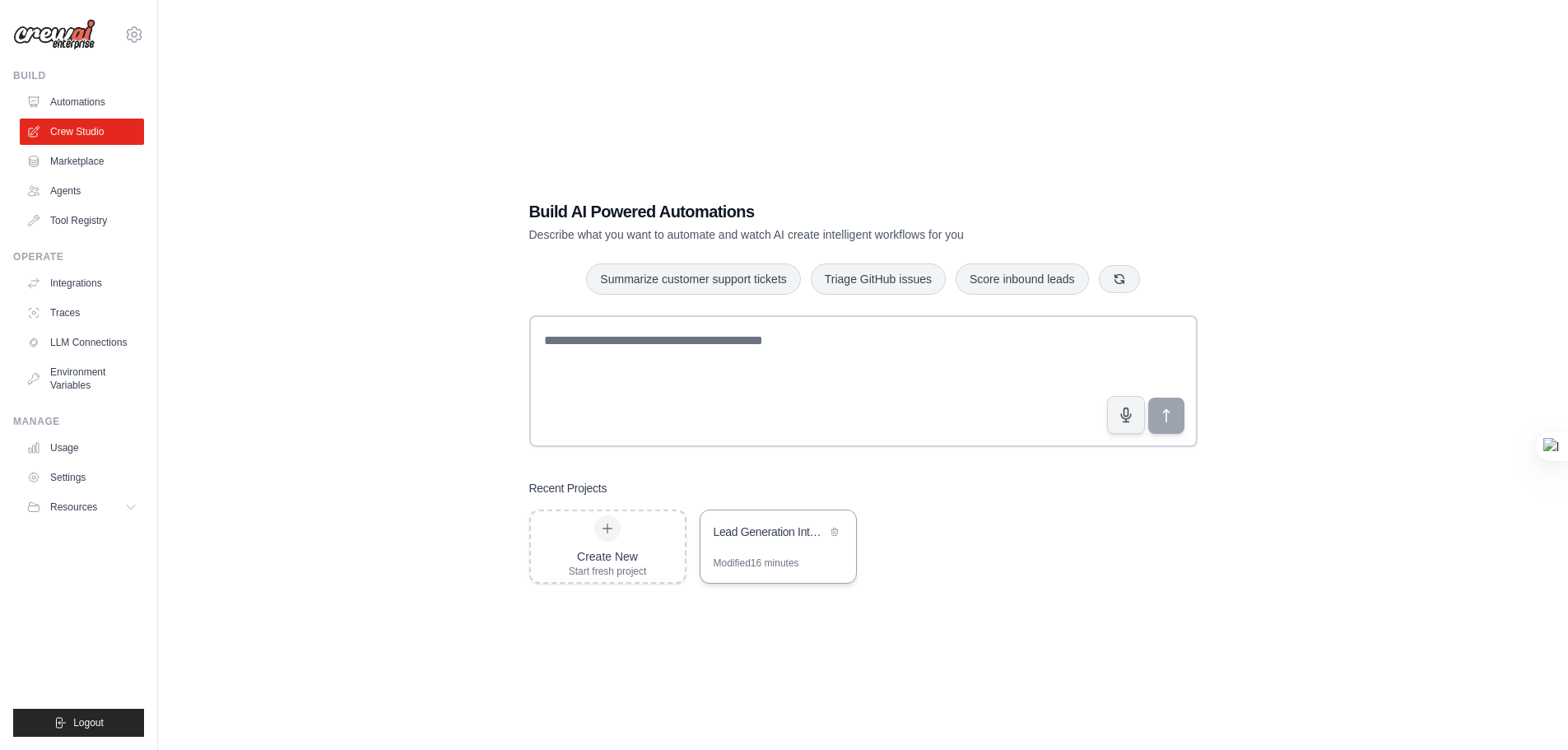
click at [756, 562] on div "Modified 16 minutes" at bounding box center [756, 563] width 85 height 13
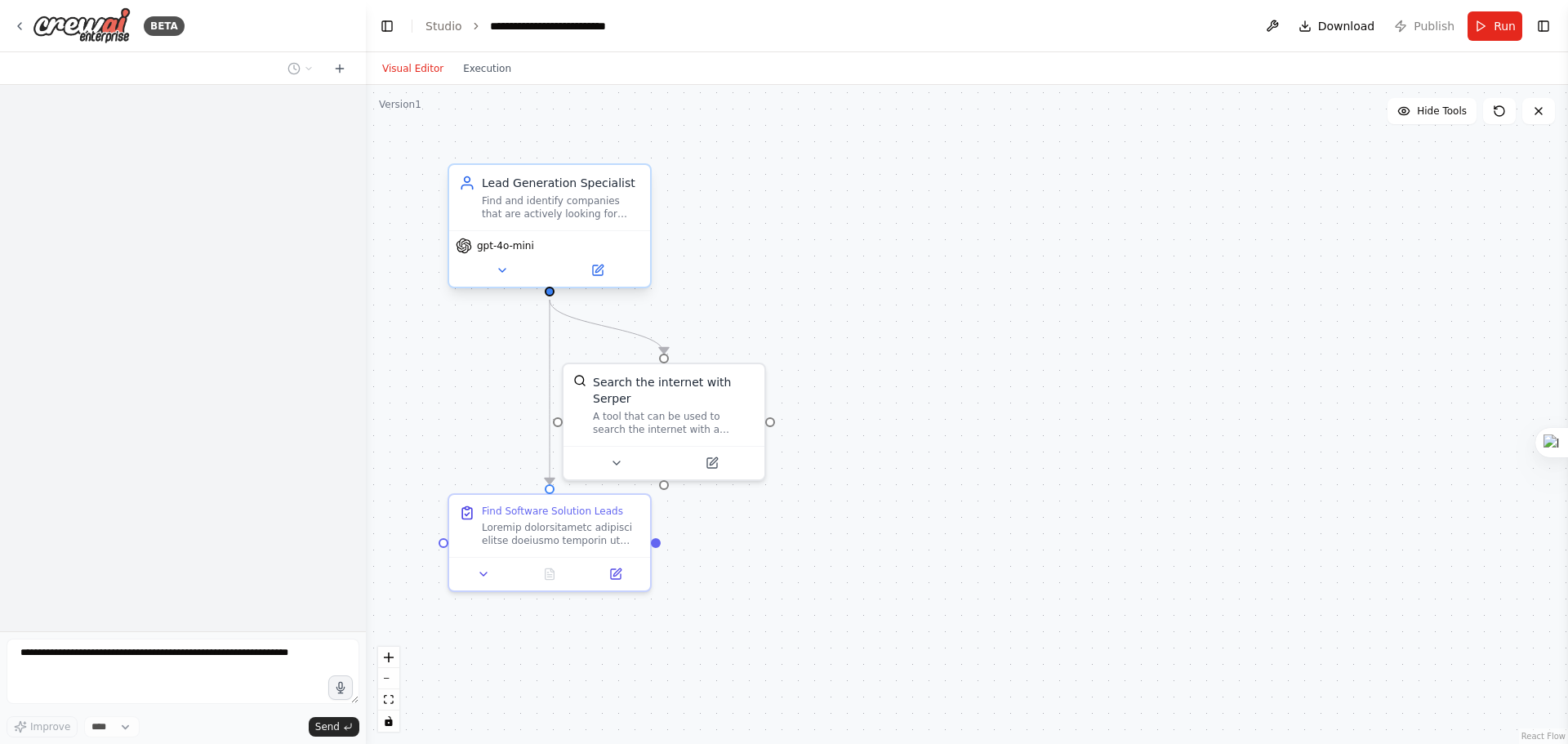
click at [529, 219] on div "Find and identify companies that are actively looking for software solutions or…" at bounding box center [561, 207] width 159 height 26
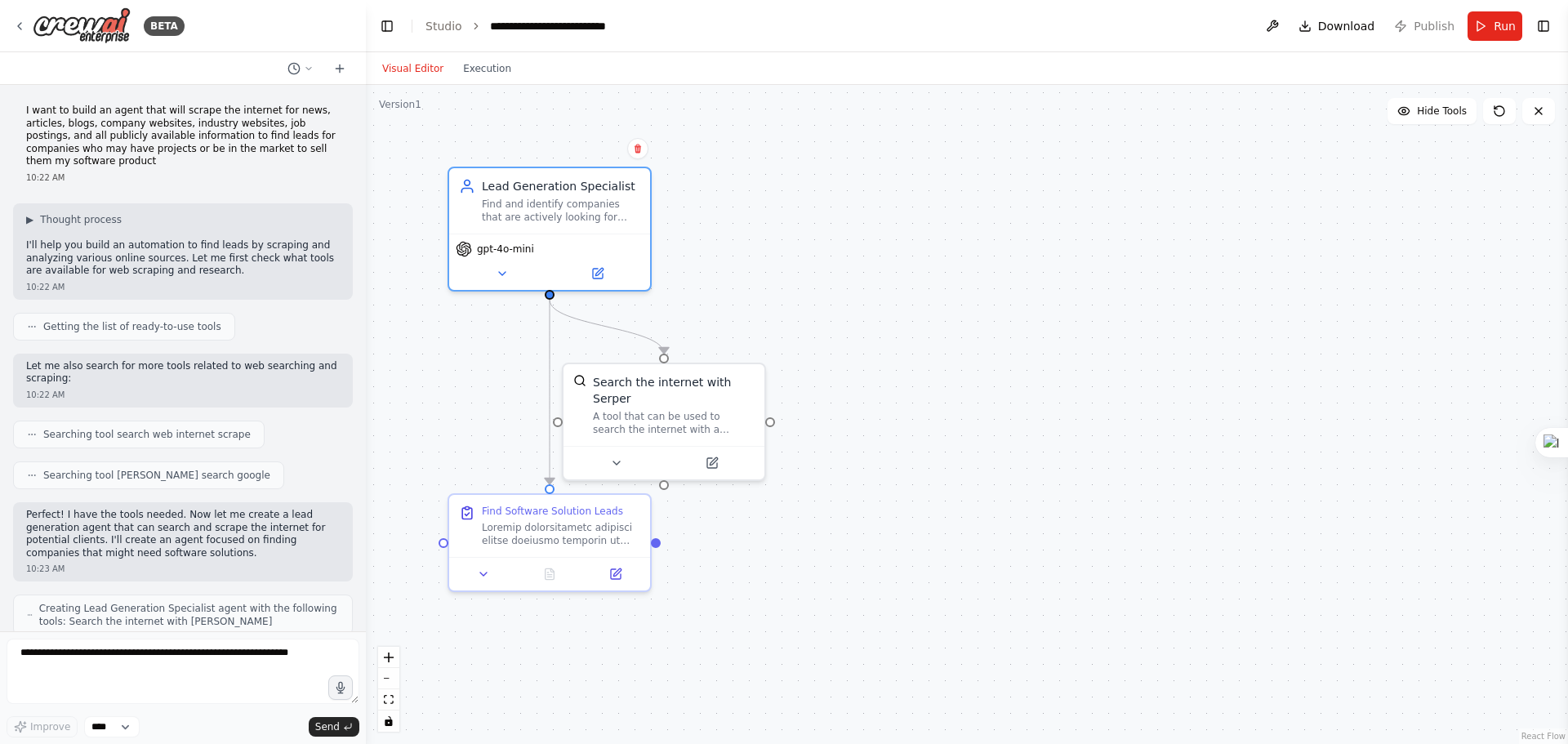
click at [181, 131] on p "I want to build an agent that will scrape the internet for news, articles, blog…" at bounding box center [182, 136] width 313 height 64
drag, startPoint x: 548, startPoint y: 294, endPoint x: 457, endPoint y: 351, distance: 107.4
click at [457, 351] on div ".deletable-edge-delete-btn { width: 20px; height: 20px; border: 0px solid #ffff…" at bounding box center [966, 414] width 1202 height 659
drag, startPoint x: 280, startPoint y: 653, endPoint x: 1, endPoint y: 661, distance: 279.1
click at [0, 663] on html "BETA I want to build an agent that will scrape the internet for news, articles,…" at bounding box center [784, 528] width 1568 height 1057
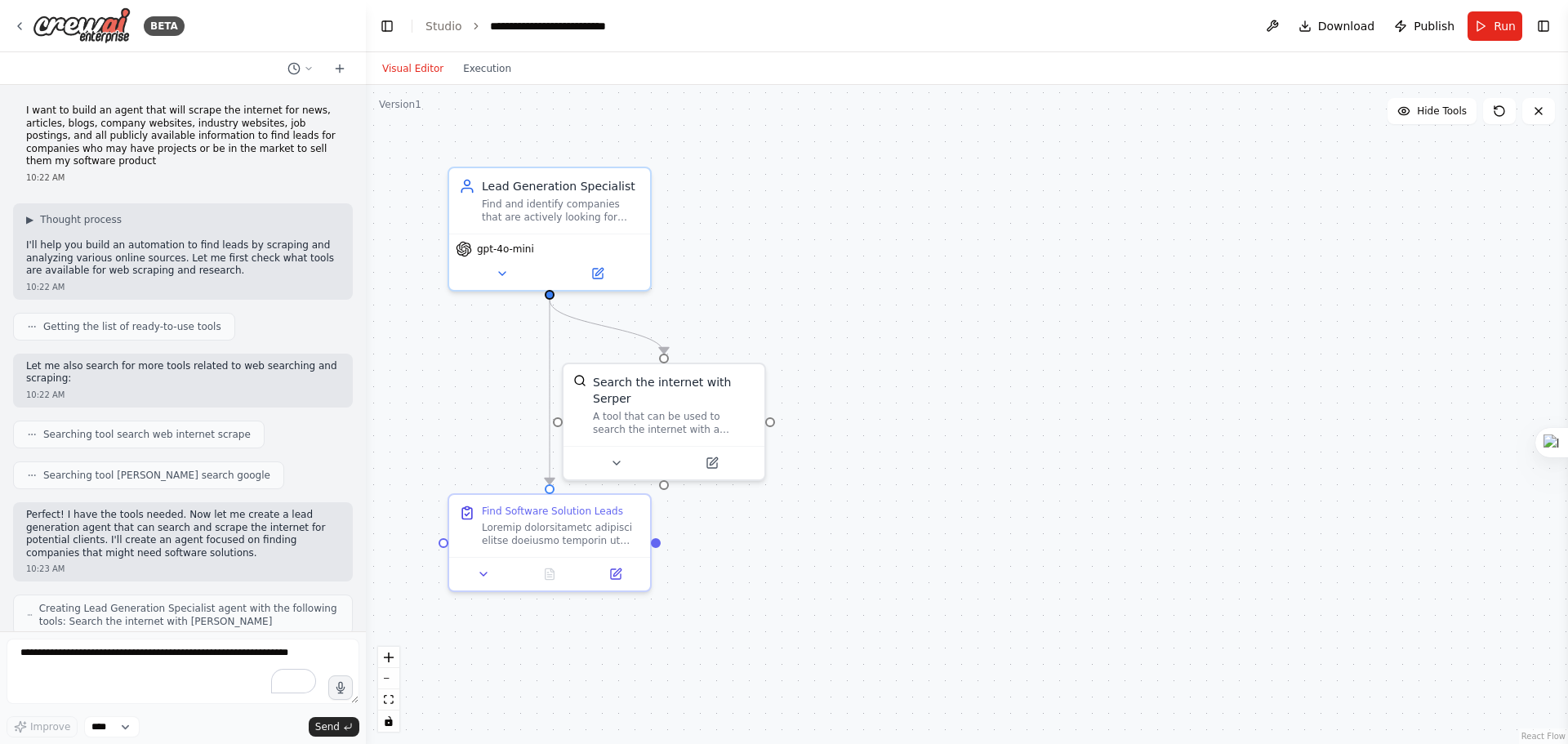
drag, startPoint x: 557, startPoint y: 7, endPoint x: 877, endPoint y: 27, distance: 320.6
click at [877, 27] on header "**********" at bounding box center [966, 26] width 1202 height 52
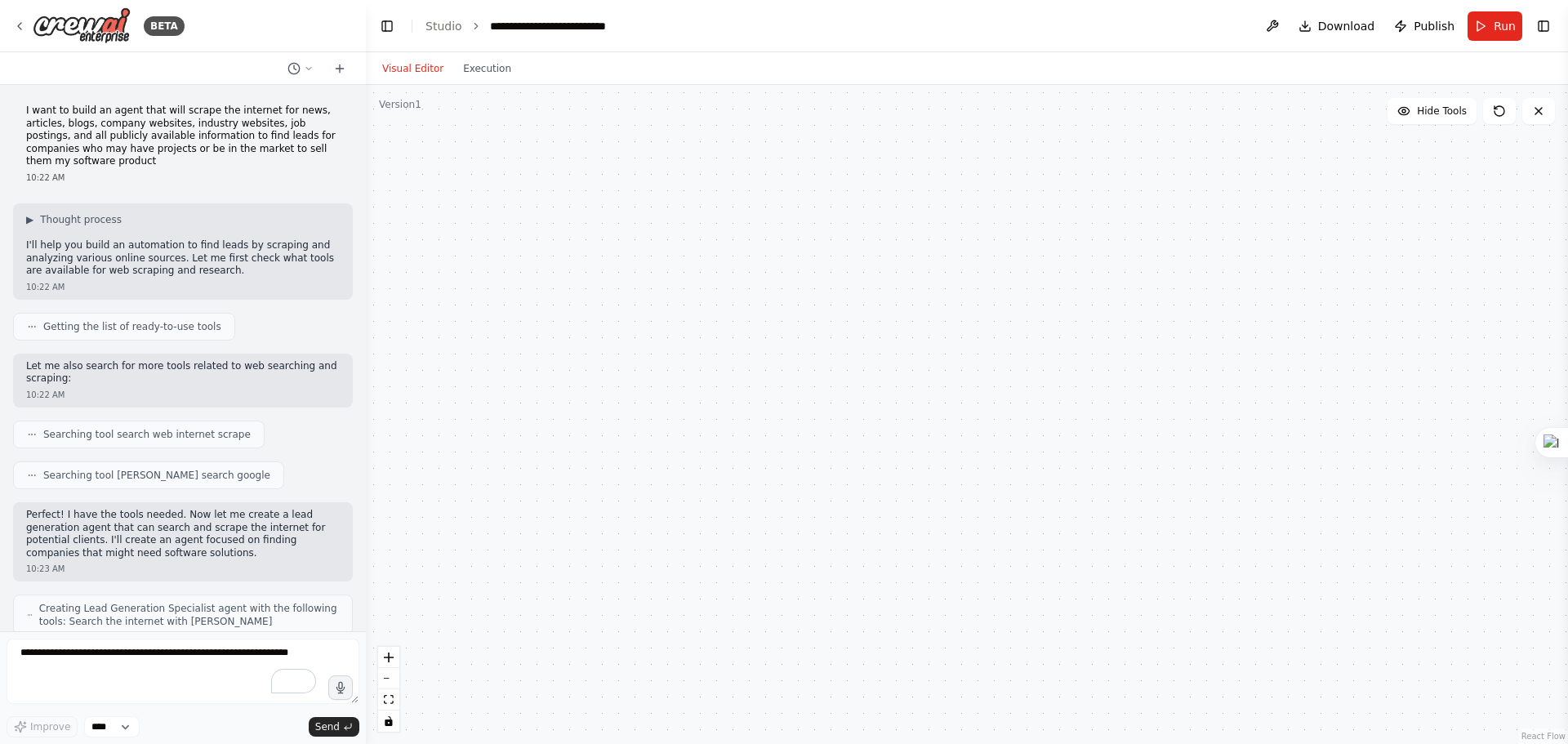
scroll to position [768, 0]
